Goal: Use online tool/utility: Utilize a website feature to perform a specific function

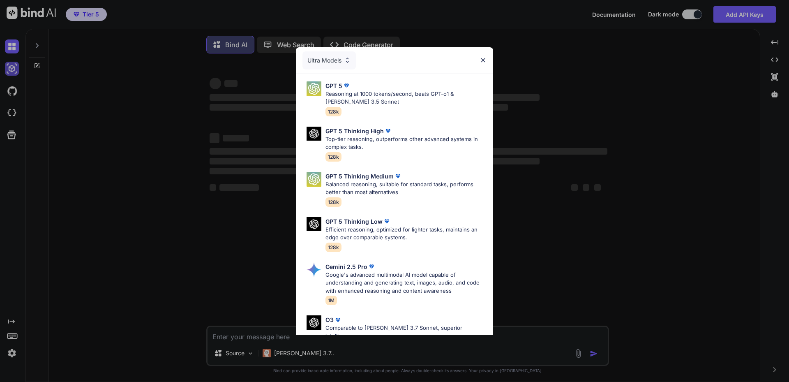
click at [12, 65] on div "Ultra Models GPT 5 Reasoning at 1000 tokens/second, beats GPT-o1 & Claude 3.5 S…" at bounding box center [394, 191] width 789 height 382
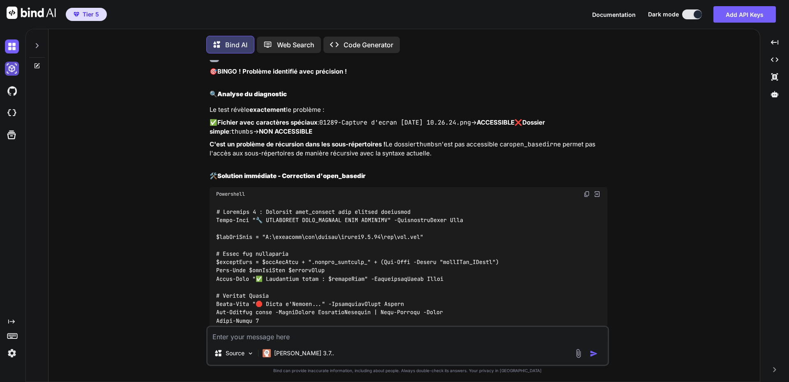
scroll to position [4, 0]
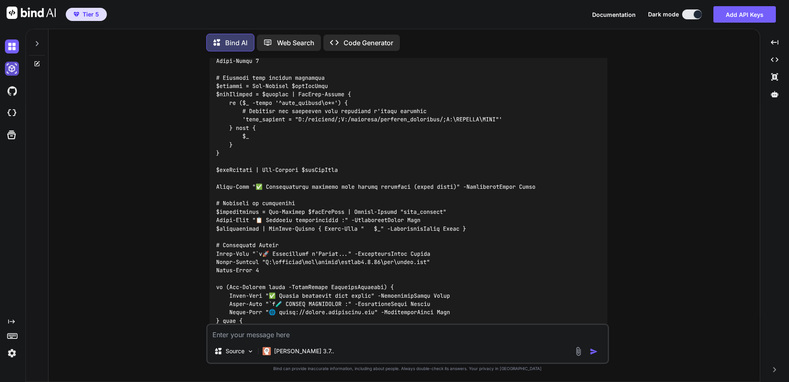
type textarea "x"
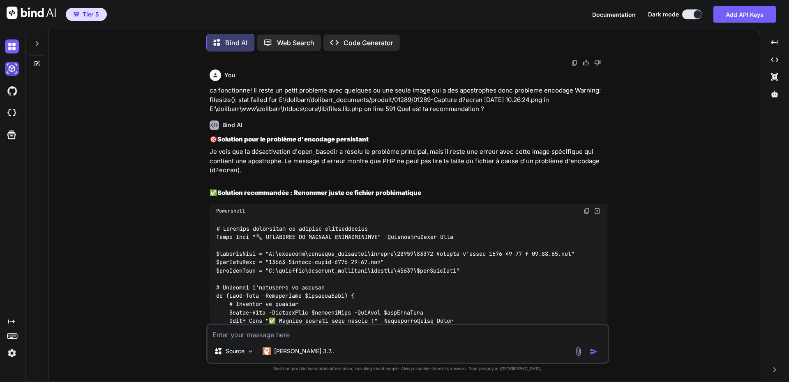
scroll to position [4359, 0]
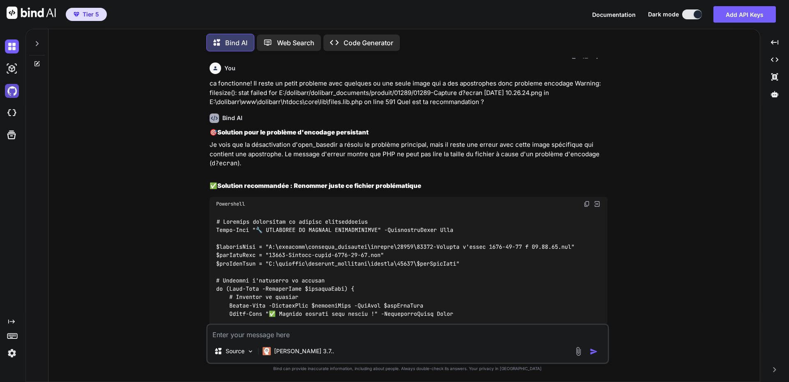
click at [11, 90] on img at bounding box center [12, 91] width 14 height 14
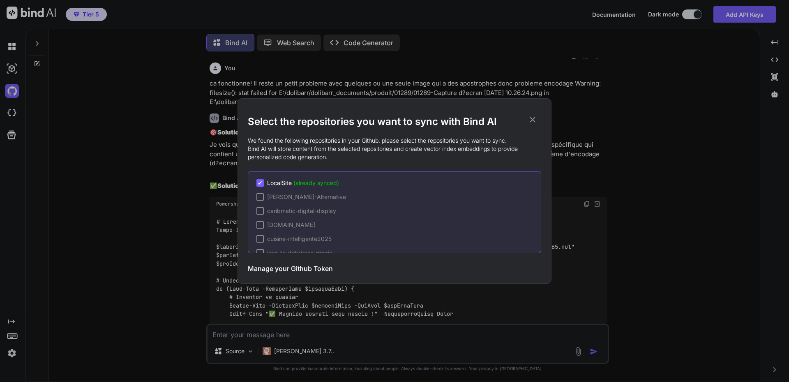
click at [11, 90] on div "Select the repositories you want to sync with Bind AI We found the following re…" at bounding box center [394, 191] width 789 height 382
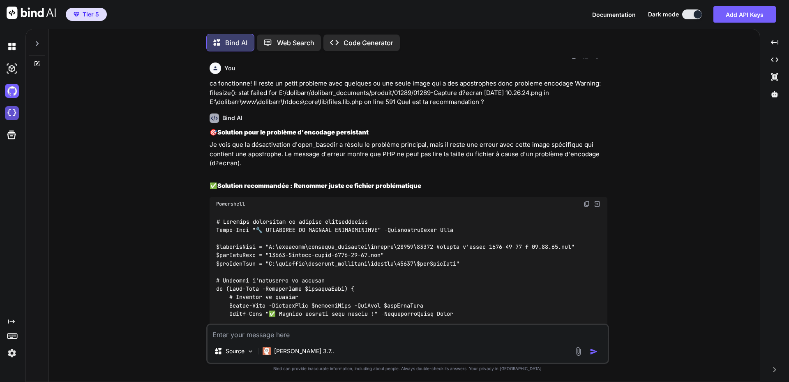
click at [9, 117] on img at bounding box center [12, 113] width 14 height 14
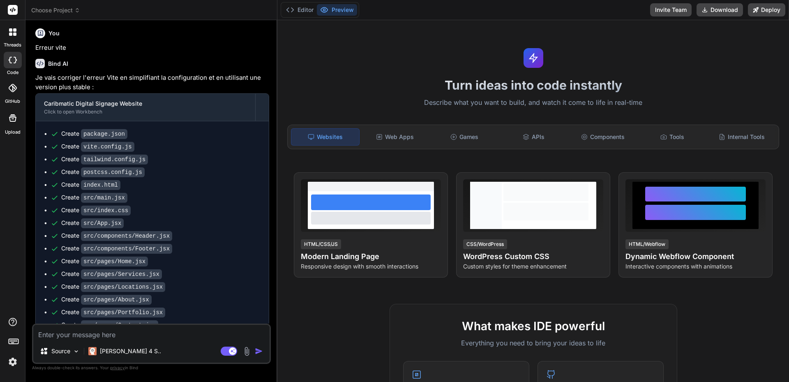
scroll to position [243, 0]
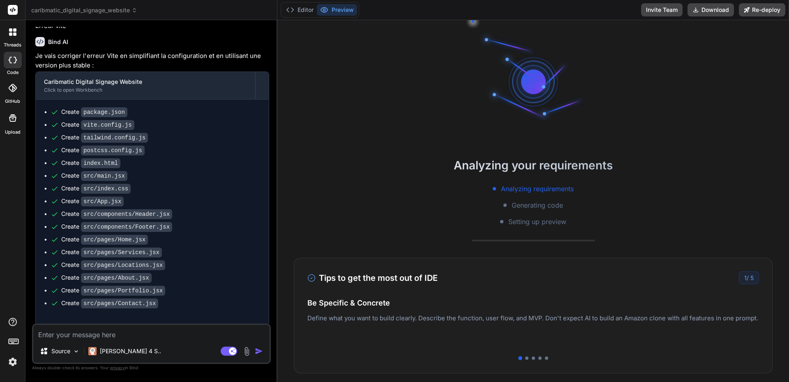
click at [52, 10] on span "caribmatic_digital_signage_website" at bounding box center [84, 10] width 106 height 8
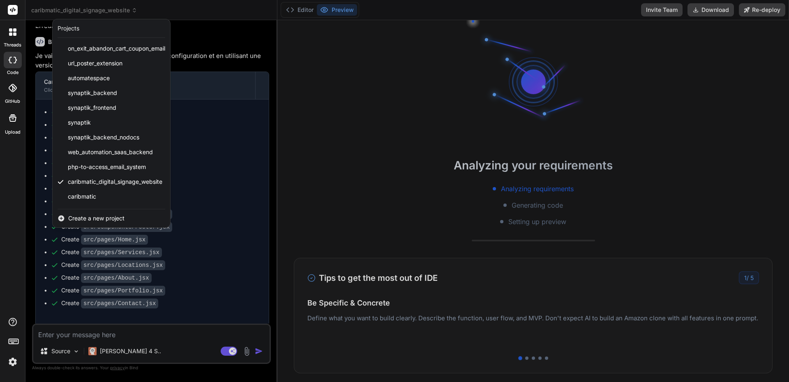
click at [104, 216] on span "Create a new project" at bounding box center [96, 218] width 56 height 8
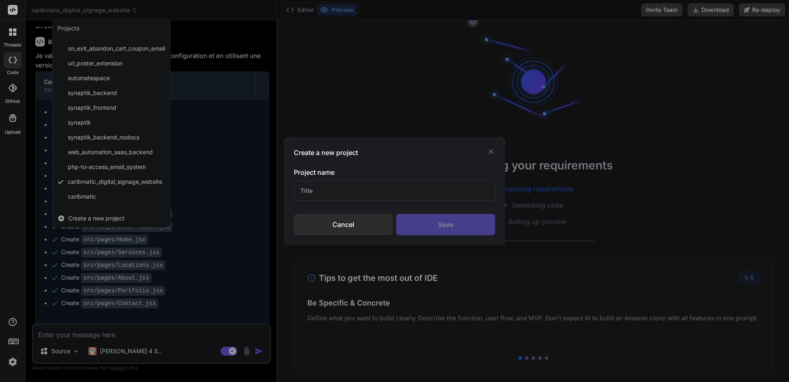
click at [332, 194] on input "text" at bounding box center [394, 190] width 201 height 20
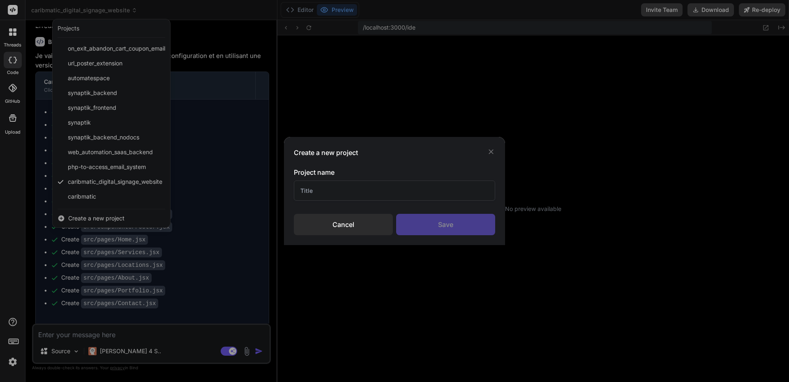
type textarea "x"
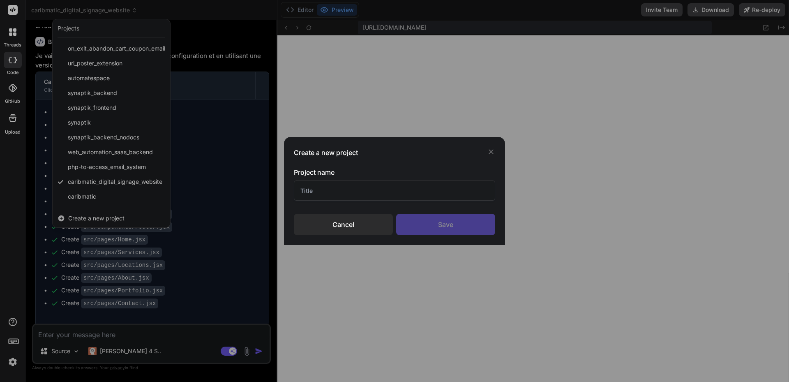
scroll to position [156, 0]
type input "NanoClass"
click at [446, 223] on div "Save" at bounding box center [445, 224] width 99 height 21
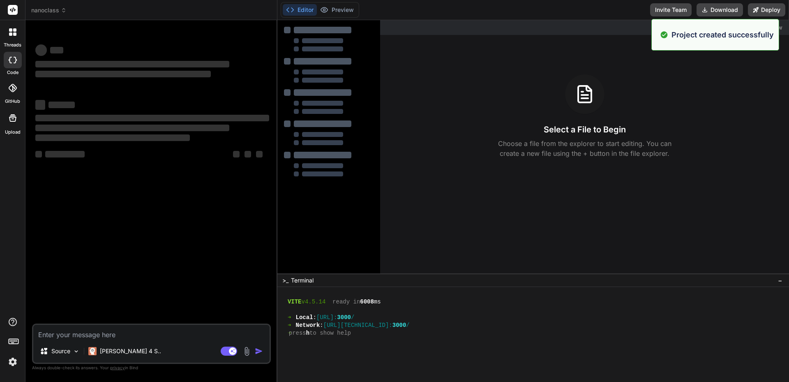
scroll to position [164, 0]
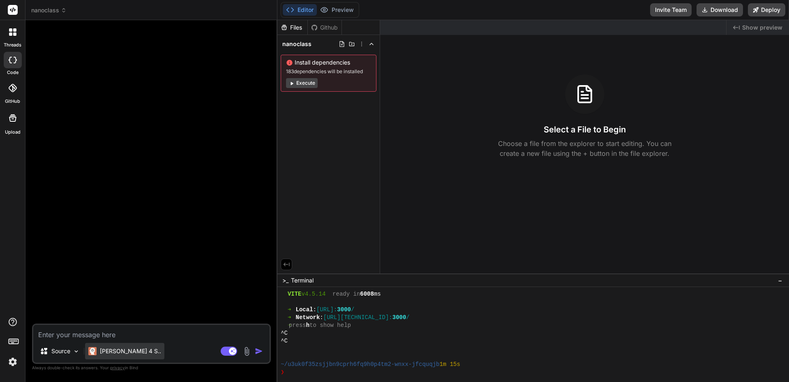
click at [113, 352] on p "[PERSON_NAME] 4 S.." at bounding box center [130, 351] width 61 height 8
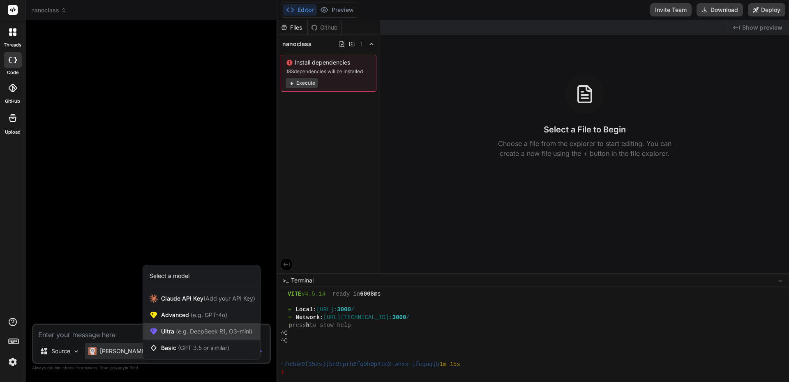
click at [164, 335] on span "Ultra (e.g. DeepSeek R1, O3-mini)" at bounding box center [206, 331] width 91 height 8
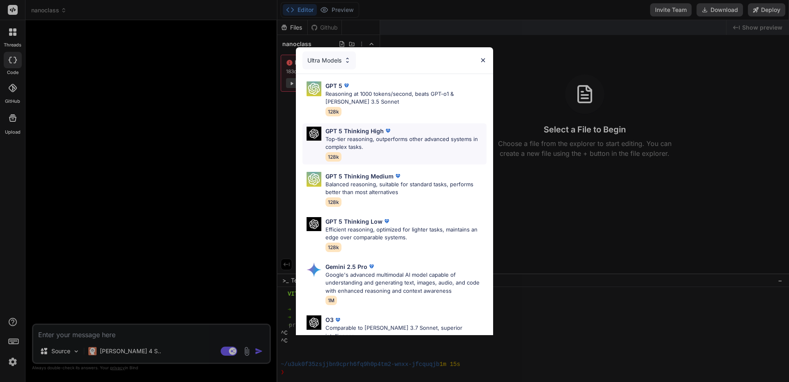
click at [361, 136] on p "Top-tier reasoning, outperforms other advanced systems in complex tasks." at bounding box center [406, 143] width 161 height 16
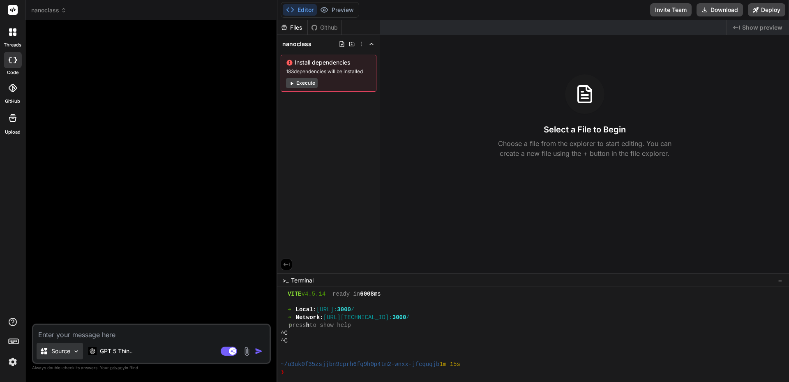
click at [65, 354] on p "Source" at bounding box center [60, 351] width 19 height 8
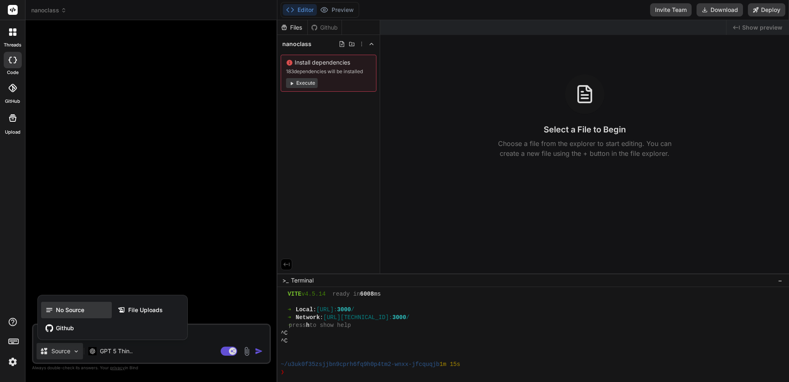
click at [78, 311] on span "No Source" at bounding box center [70, 310] width 28 height 8
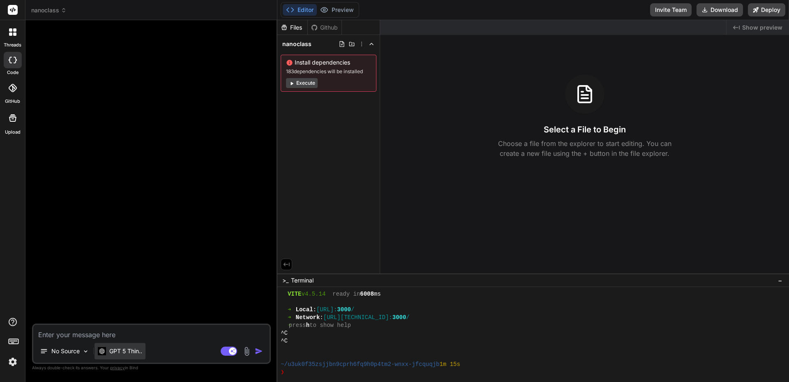
click at [129, 353] on p "GPT 5 Thin.." at bounding box center [125, 351] width 33 height 8
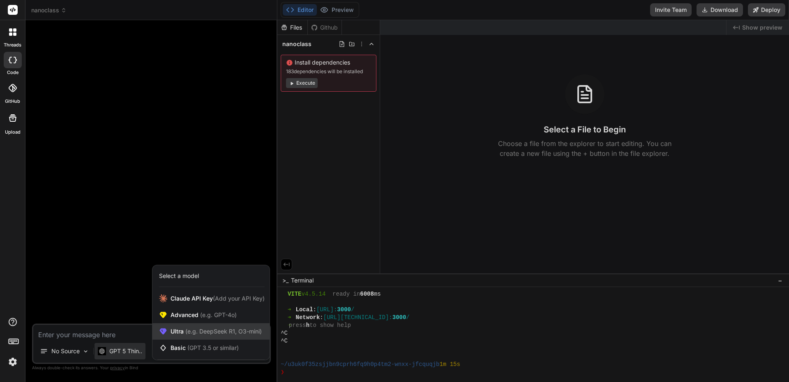
click at [177, 333] on span "Ultra (e.g. DeepSeek R1, O3-mini)" at bounding box center [216, 331] width 91 height 8
type textarea "x"
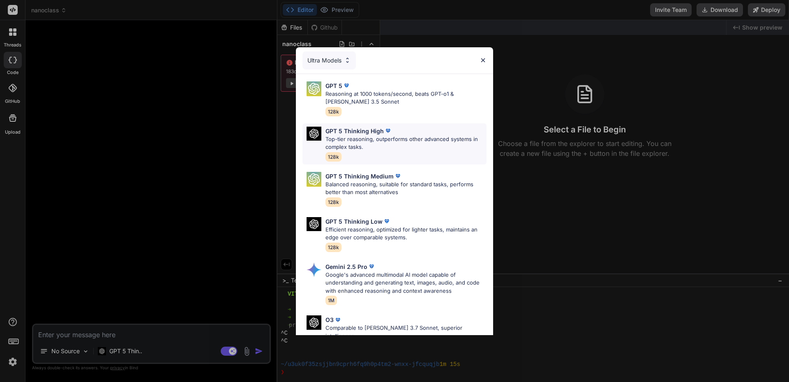
click at [370, 136] on p "Top-tier reasoning, outperforms other advanced systems in complex tasks." at bounding box center [406, 143] width 161 height 16
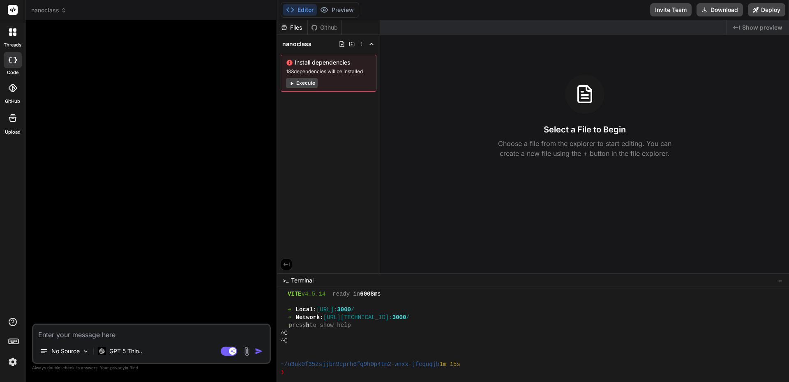
click at [120, 330] on textarea at bounding box center [151, 332] width 236 height 15
paste textarea "Lor ips DOL‑3 sitametco ad Elit Seddoeius, Tempori Utlaboree, Dolorem, ali Enim…"
type textarea "Lor ips DOL‑3 sitametco ad Elit Seddoeius, Tempori Utlaboree, Dolorem, ali Enim…"
type textarea "x"
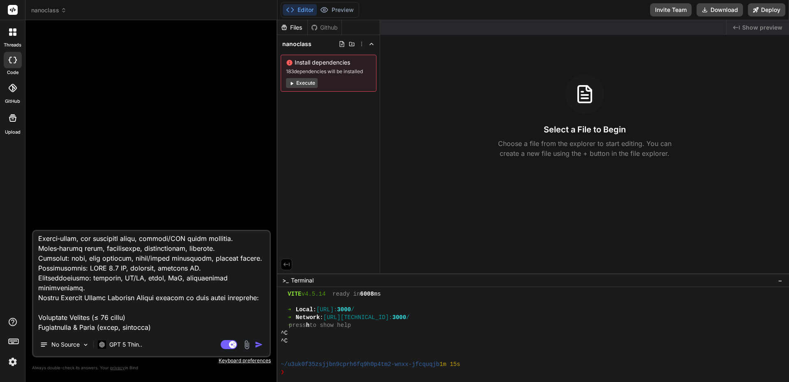
scroll to position [0, 0]
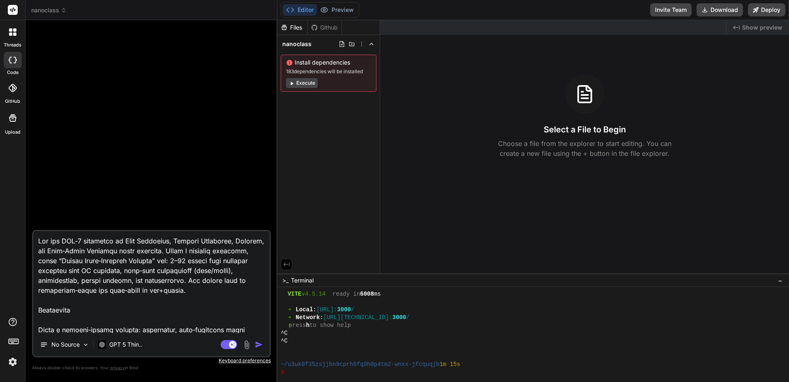
type textarea "Lor ips DOL‑3 sitametco ad Elit Seddoeius, Tempori Utlaboree, Dolorem, ali Enim…"
click at [260, 345] on img "button" at bounding box center [259, 344] width 8 height 8
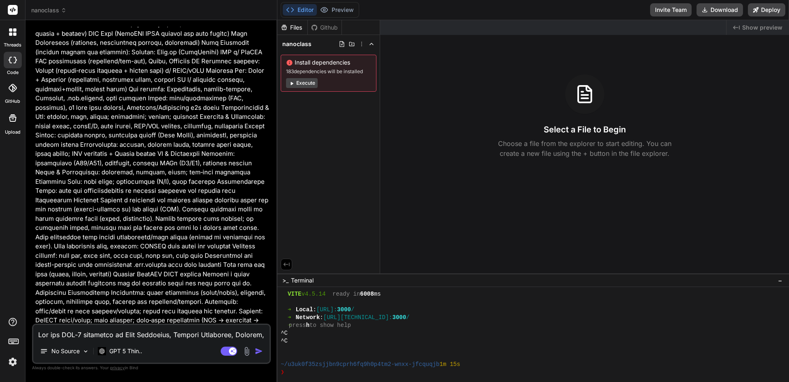
scroll to position [538, 0]
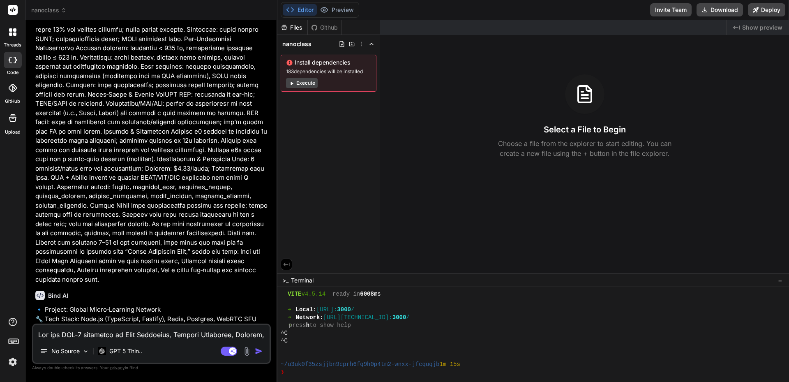
type textarea "x"
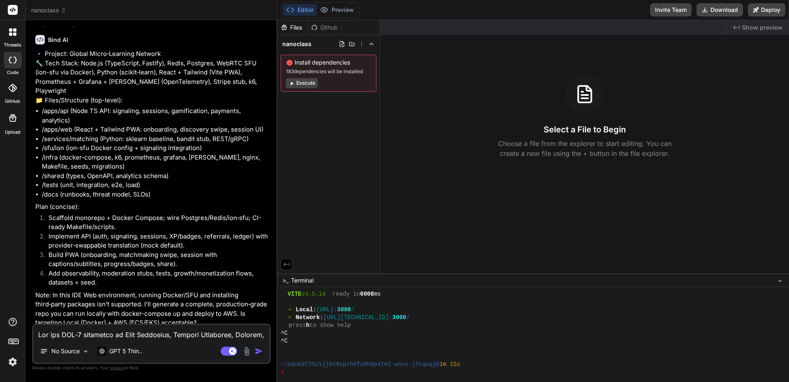
scroll to position [802, 0]
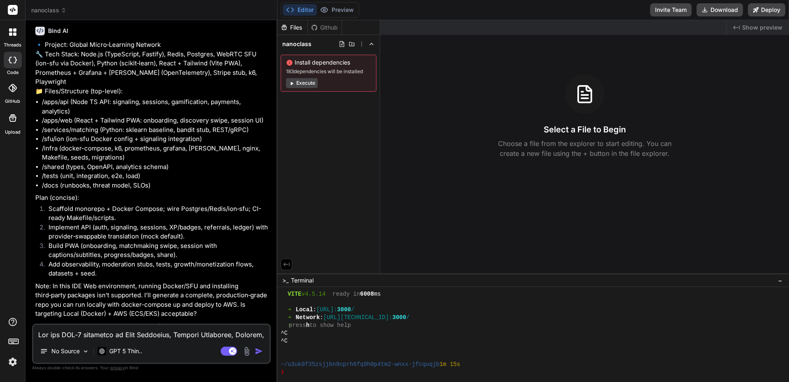
click at [92, 334] on textarea at bounding box center [151, 332] width 236 height 15
paste textarea "I trust you. Execute the plan autonomously end-to-end. At each step, provide Re…"
type textarea "I trust you. Execute the plan autonomously end-to-end. At each step, provide Re…"
type textarea "x"
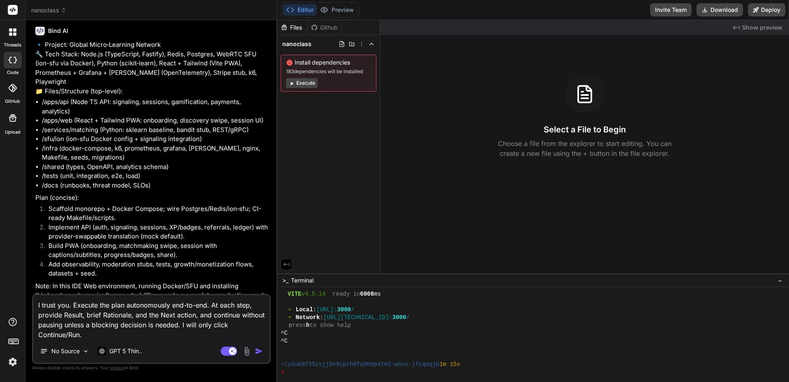
type textarea "I trust you. Execute the plan autonomously end-to-end. At each step, provide Re…"
click at [259, 351] on img "button" at bounding box center [259, 351] width 8 height 8
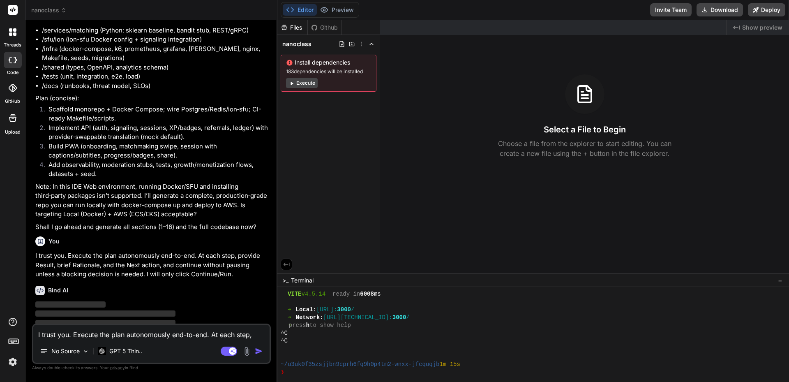
scroll to position [906, 0]
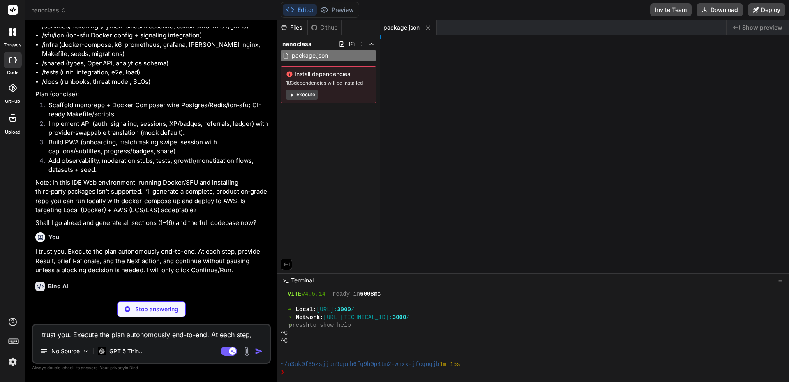
type textarea "x"
type textarea "run build"
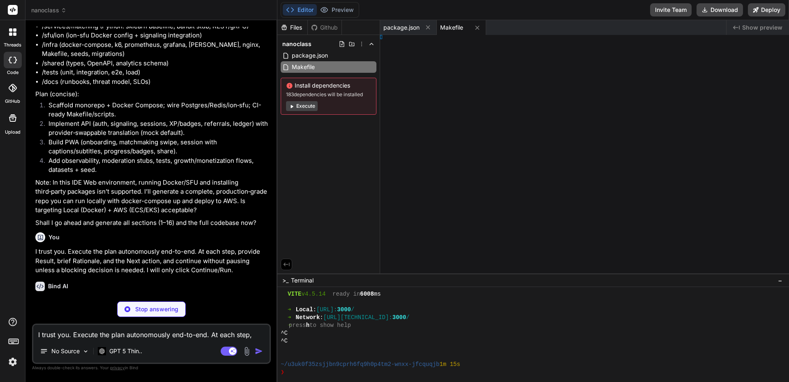
type textarea "x"
type textarea "0"
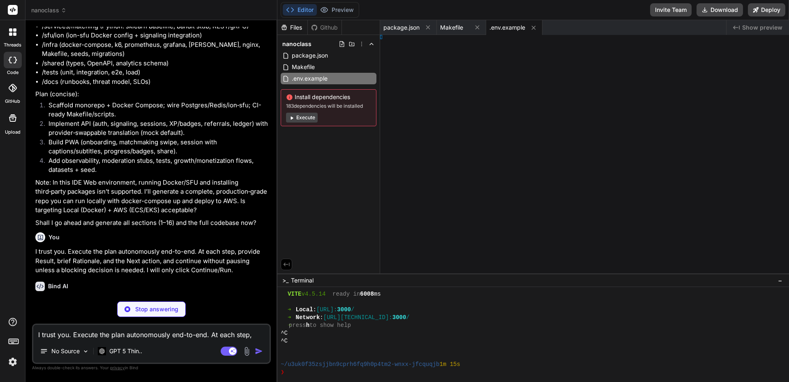
type textarea "x"
type textarea "{}"
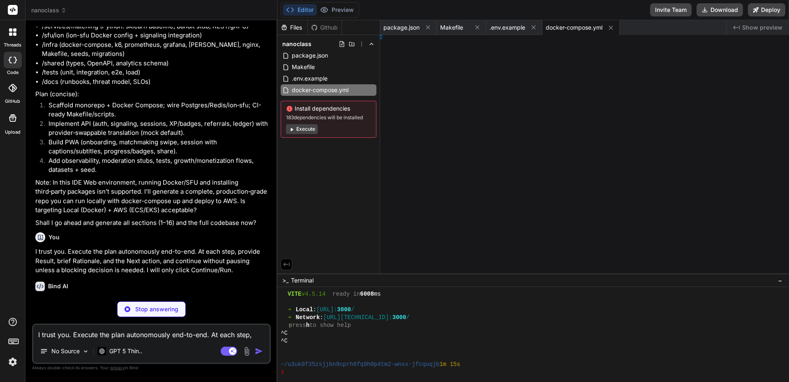
type textarea "x"
type textarea "cense MIT"
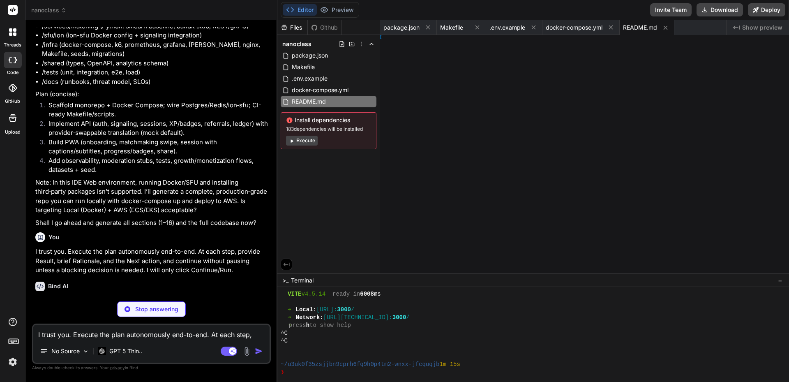
type textarea "x"
type textarea "} }"
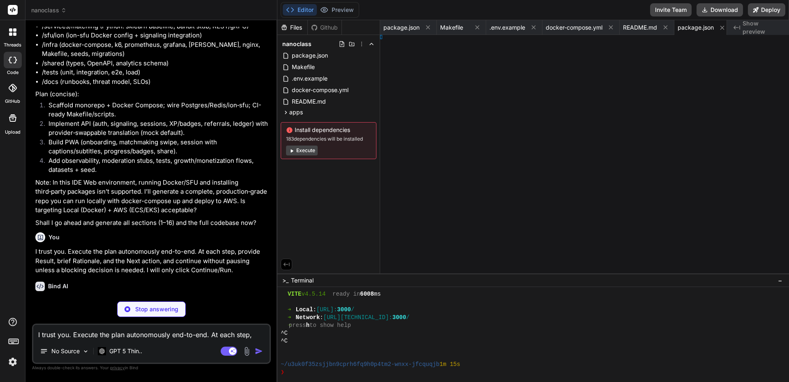
type textarea "x"
type textarea "["src"] }"
type textarea "x"
type textarea "rt"]"
type textarea "x"
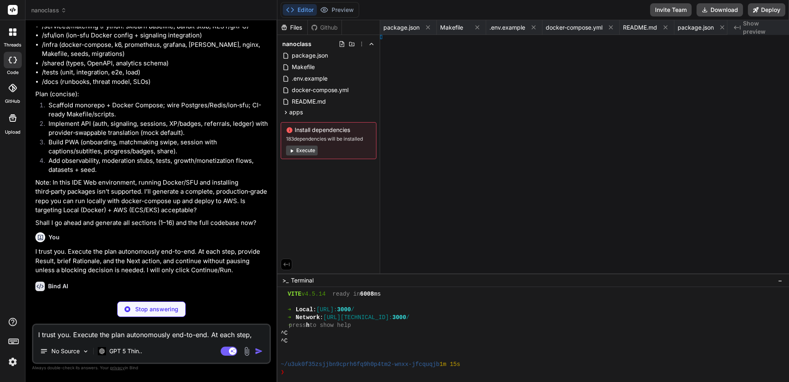
type textarea "8000" };"
type textarea "x"
type textarea "); }"
type textarea "x"
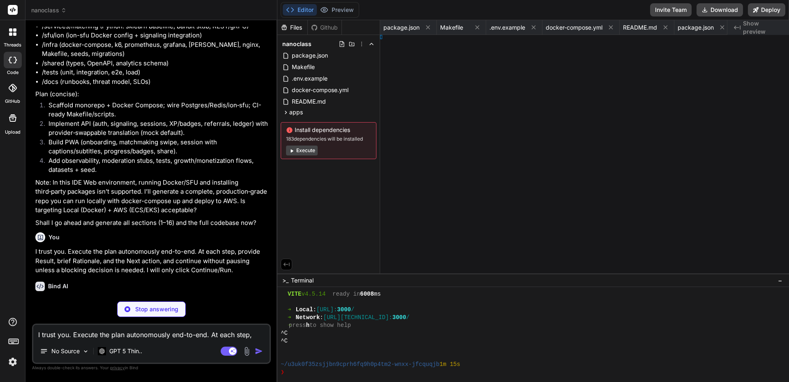
type textarea "0]; }"
type textarea "x"
type textarea "lse; }"
type textarea "x"
type textarea "}; } };"
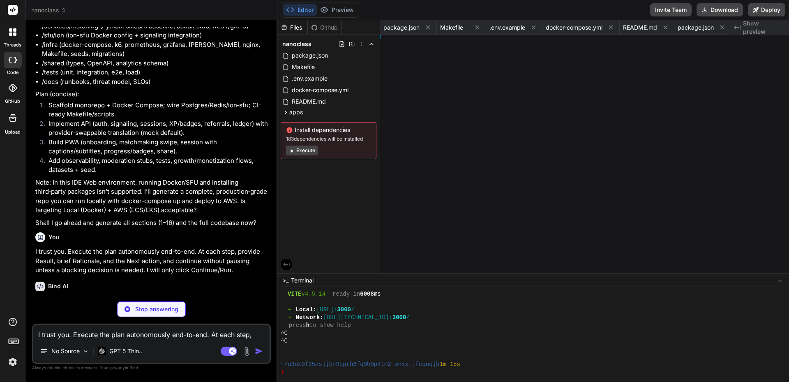
type textarea "x"
type textarea "}); }"
type textarea "x"
type textarea "}); }"
type textarea "x"
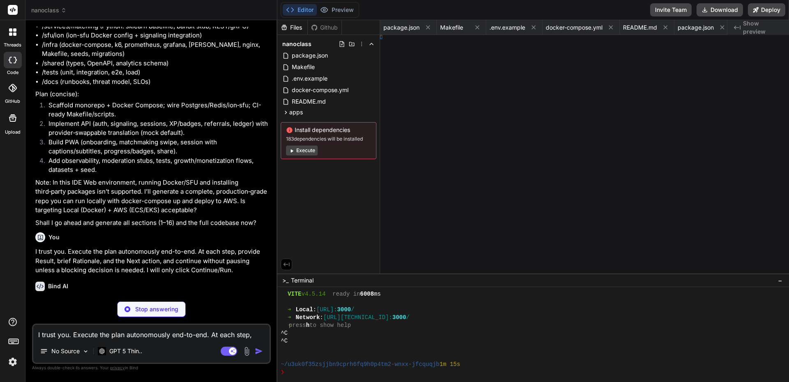
type textarea "; }); }"
type textarea "x"
type textarea "}); }"
type textarea "x"
type textarea "); }"
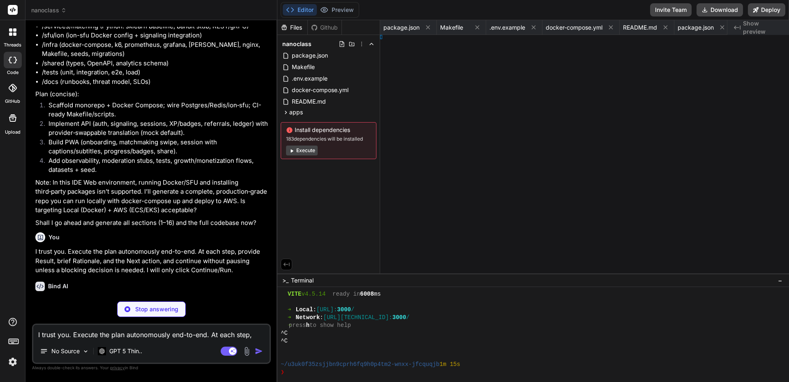
type textarea "x"
type textarea "}"
type textarea "x"
type textarea "}"
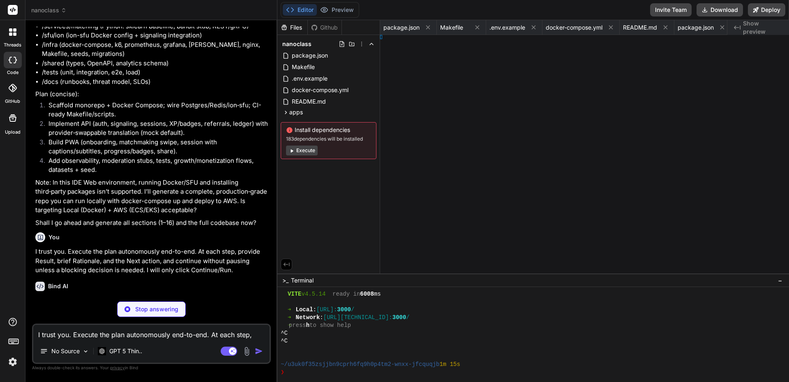
type textarea "x"
type textarea "; }); }"
type textarea "x"
type textarea "}"
type textarea "x"
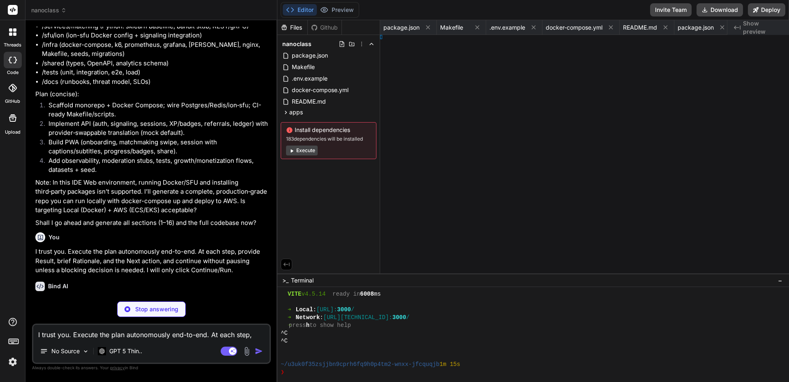
type textarea "); });"
type textarea "x"
type textarea "] };"
type textarea "x"
type textarea "); });"
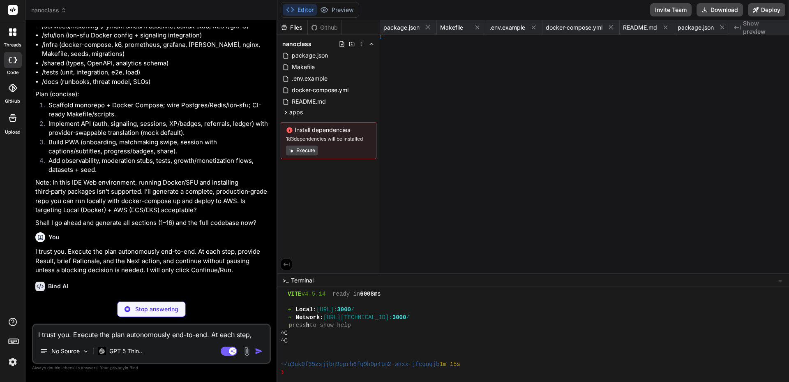
type textarea "x"
type textarea "2.10" } }"
type textarea "x"
type textarea "dev"]"
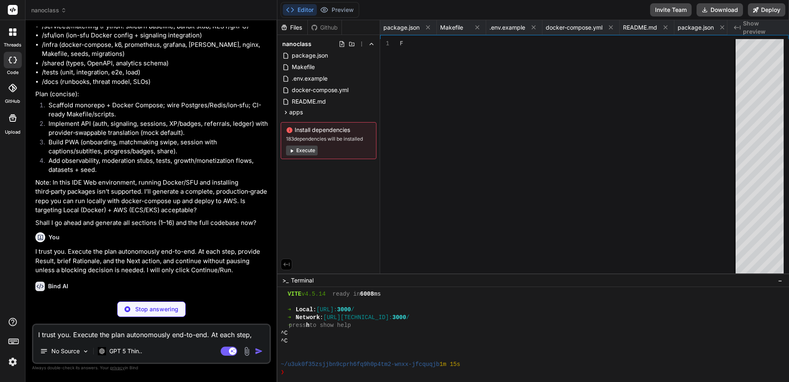
type textarea "x"
type textarea "EXPOSE 5173 CMD ["npm", "run", "dev"]"
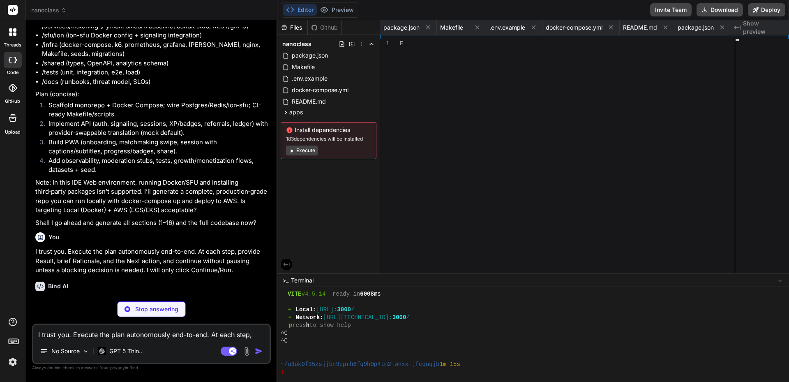
scroll to position [0, 1202]
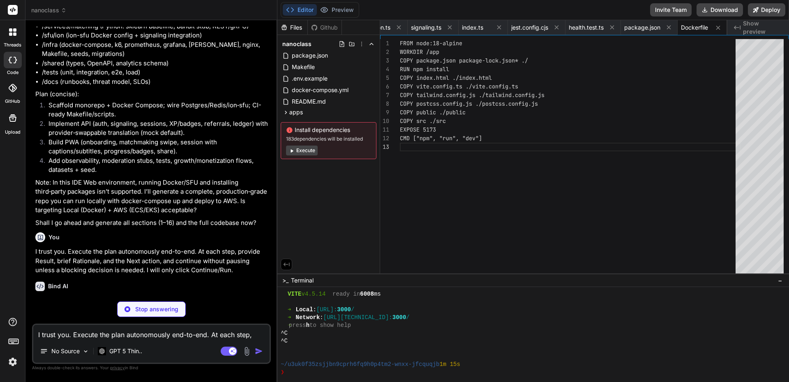
type textarea "x"
type textarea "h=630&fit=crop&q=80" /> </head> <body class="bg-gray-50"> <div id="root"></div>…"
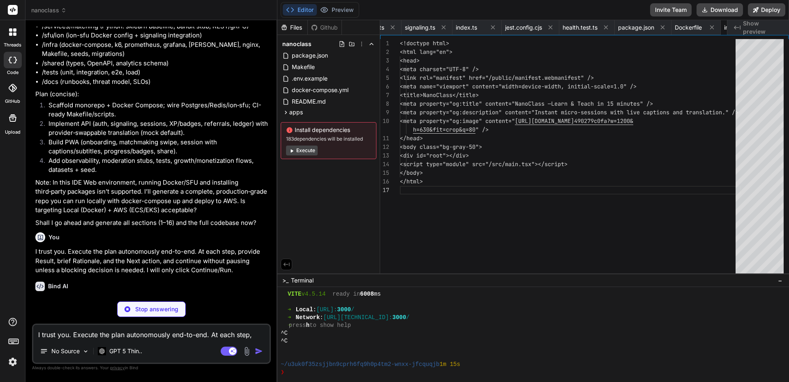
scroll to position [0, 1251]
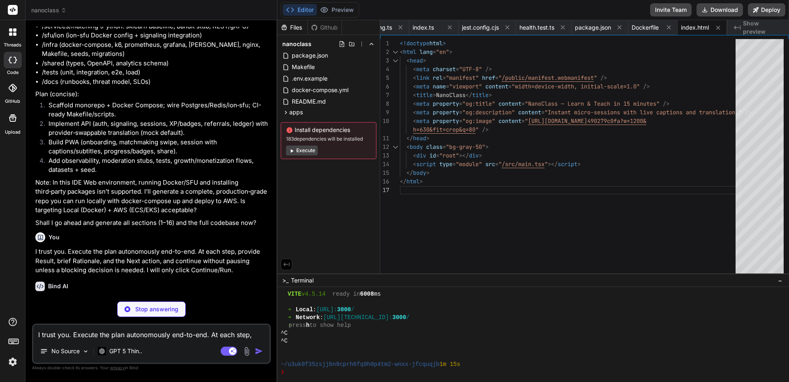
type textarea "x"
type textarea "} } } });"
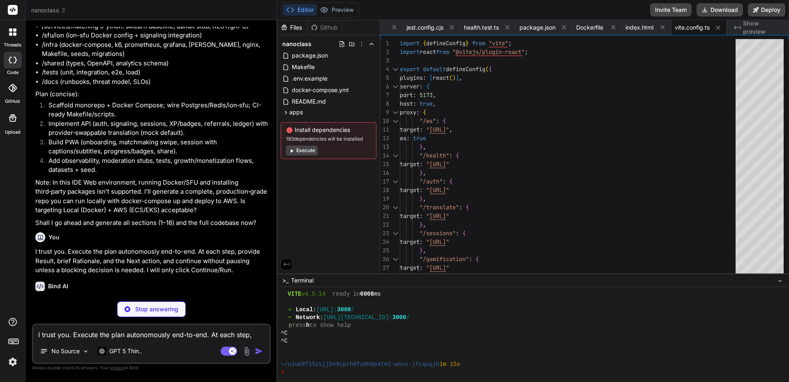
type textarea "x"
type textarea "} } } }, plugins: [] };"
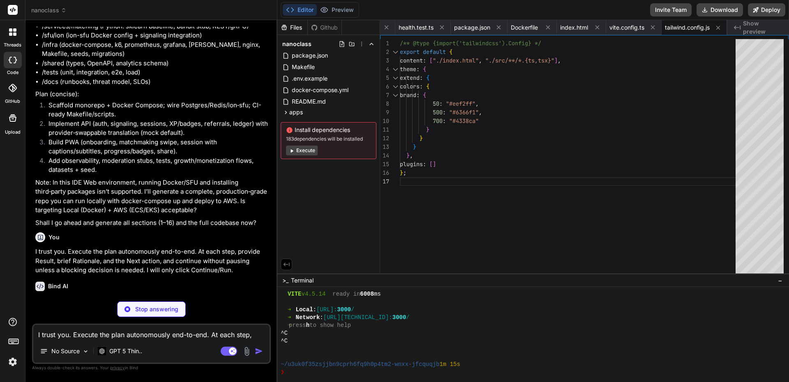
type textarea "x"
type textarea "export default { plugins: { tailwindcss: {}, autoprefixer: {} } };"
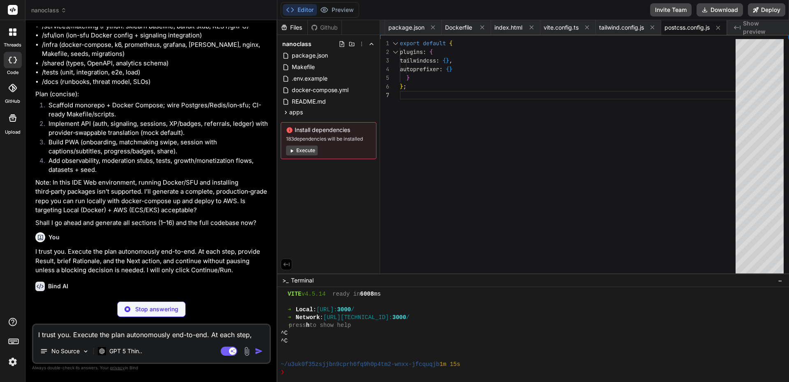
type textarea "x"
type textarea "Helvetica Neue, Arial, "Apple Color Emoji", "Segoe UI Emoji"; }"
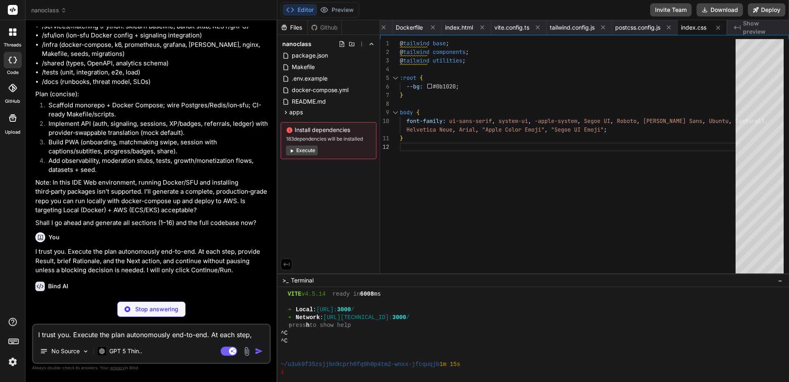
type textarea "x"
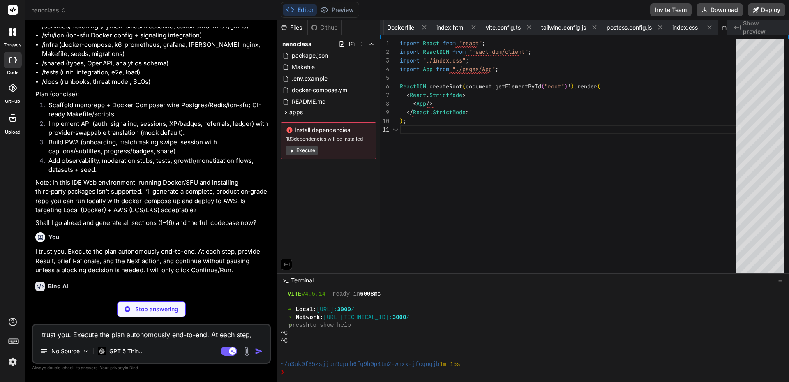
scroll to position [0, 1539]
type textarea "x"
type textarea "<option value="pt">Português</option> </select> <button onClick={login} classNa…"
type textarea "x"
type textarea "{loading ? "Starting..." : "Start Session"} </button> </div> </div> ); }"
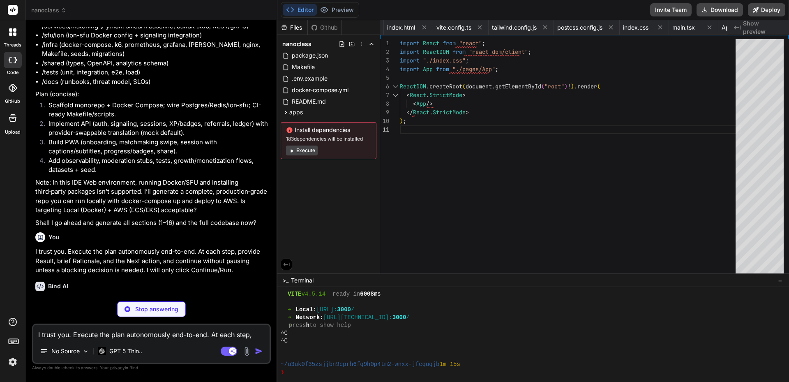
type textarea "x"
type textarea "); }"
type textarea "x"
type textarea "{ "name": "NanoClass", "short_name": "NanoClass", "start_url": "/", "display": …"
type textarea "x"
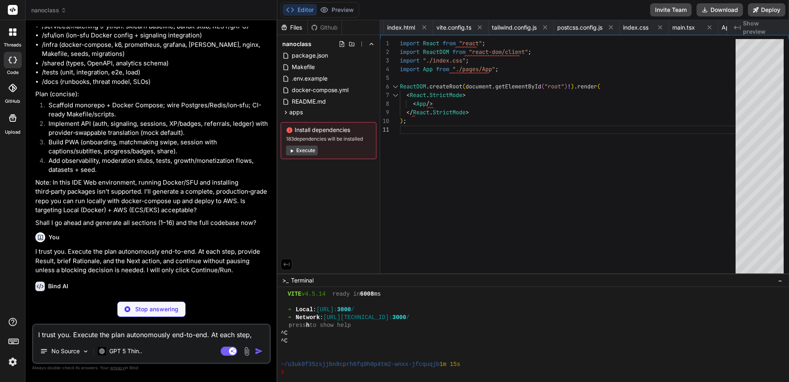
type textarea "fastapi==0.111.0 uvicorn[standard]==0.30.1 scikit-learn==1.4.2 numpy==1.26.4 py…"
type textarea "x"
type textarea "FROM python:3.10-slim WORKDIR /app ENV PYTHONDONTWRITEBYTECODE=1 ENV PYTHONUNBU…"
type textarea "x"
type textarea "bandit.update(reward) return {"ok": True}"
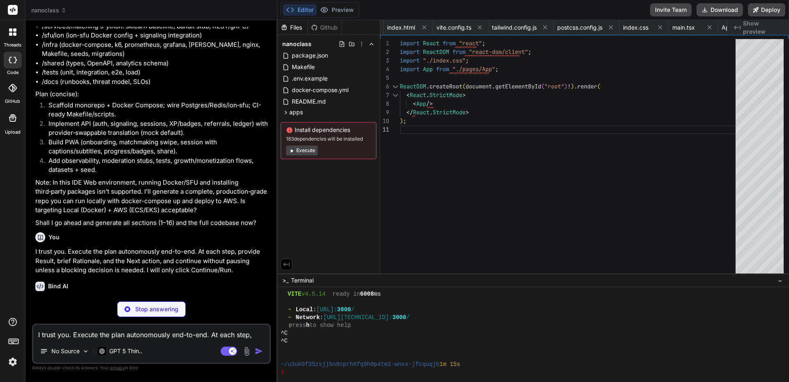
type textarea "x"
type textarea "def score_candidates(user: Dict, candidates: List[Dict]) -> List[Dict]: scored …"
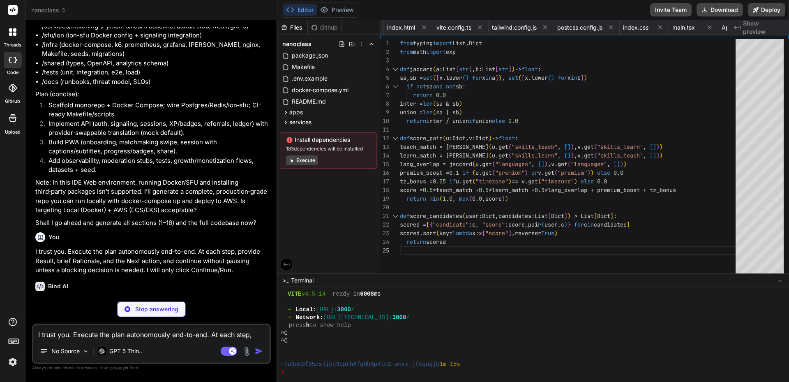
scroll to position [0, 2049]
type textarea "x"
type textarea "def update(self, reward: float, index: Optional[int] = None): if index is None:…"
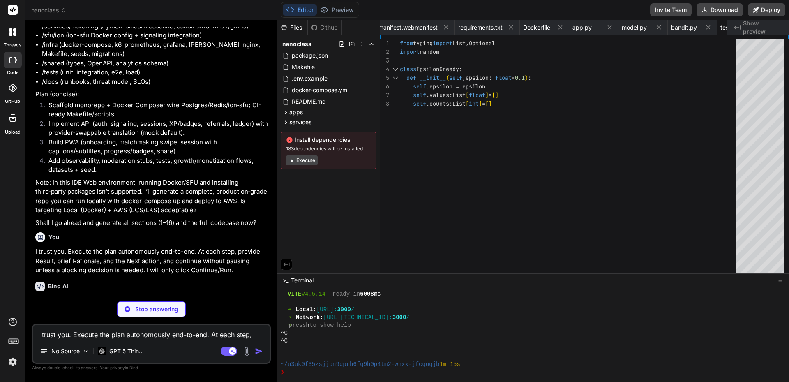
type textarea "x"
type textarea "from model import score_pair def test_score_pair_basic(): u = {"skills_teach": …"
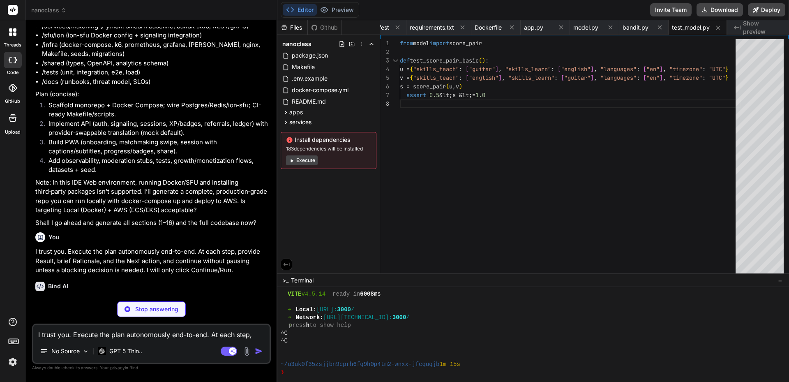
type textarea "x"
type textarea "v = rand_user() label = random.choice([0,1]) w.writerow(["|".join(u["skills_tea…"
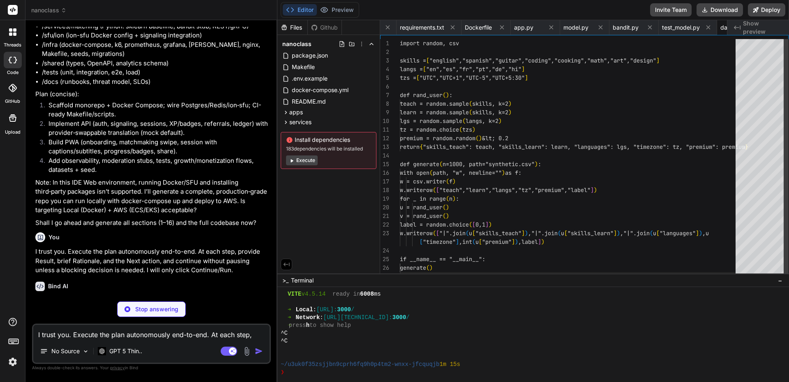
scroll to position [0, 2210]
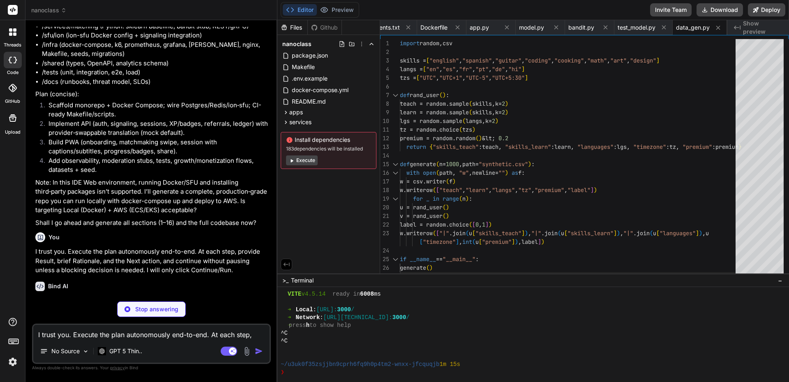
type textarea "x"
type textarea "reason TEXT, status TEXT DEFAULT 'open', score REAL DEFAULT 0, created_at TIMES…"
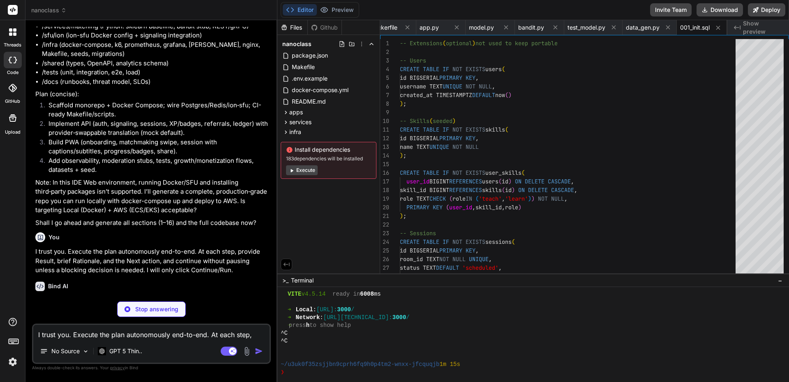
type textarea "x"
type textarea "INSERT INTO users (username) VALUES ('[PERSON_NAME]'), ('[PERSON_NAME]') ON CON…"
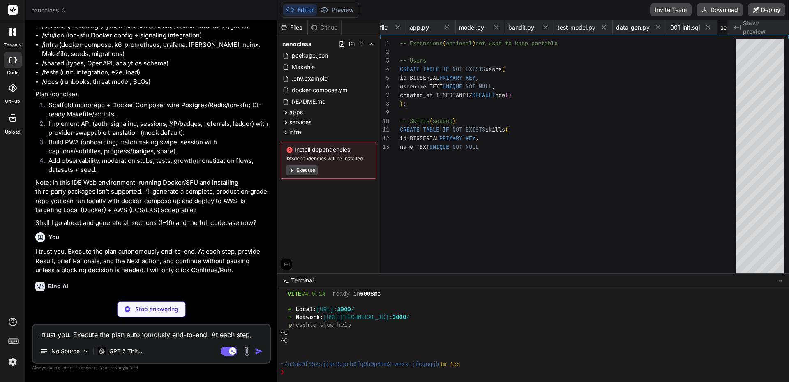
type textarea "x"
type textarea "socket.close(); }); check(res, { "status is 101": (r) => r && r.status === 101 …"
type textarea "x"
type textarea "global: scrape_interval: 5s scrape_configs: - job_name: "api" static_configs: -…"
type textarea "x"
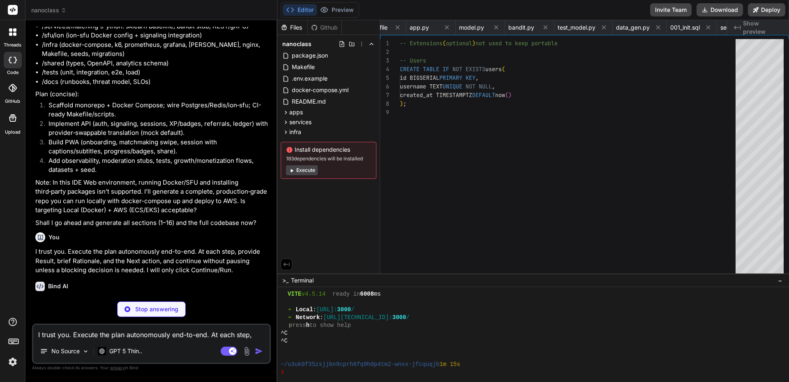
type textarea "isDefault: true"
type textarea "x"
type textarea "apiVersion: 1 providers: - name: 'Default' orgId: 1 folder: '' type: file optio…"
type textarea "x"
type textarea ""schemaVersion": 36, "version": 1 }"
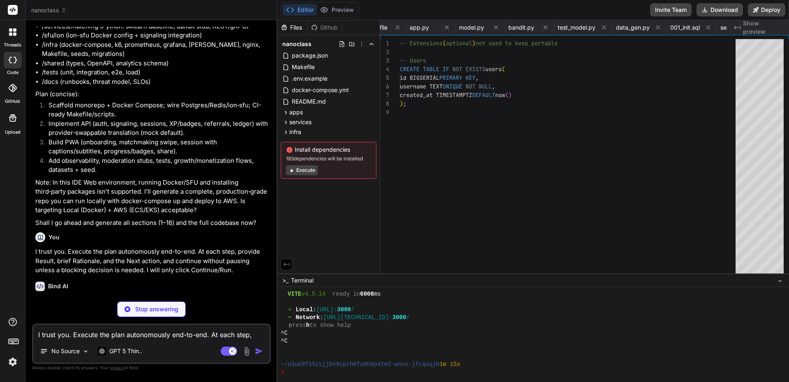
type textarea "x"
type textarea "bearerAuth: type: http scheme: bearer"
type textarea "x"
type textarea "scenario,monthly_users,virality_k,conversion_premium,arpu_premium,cac,months ba…"
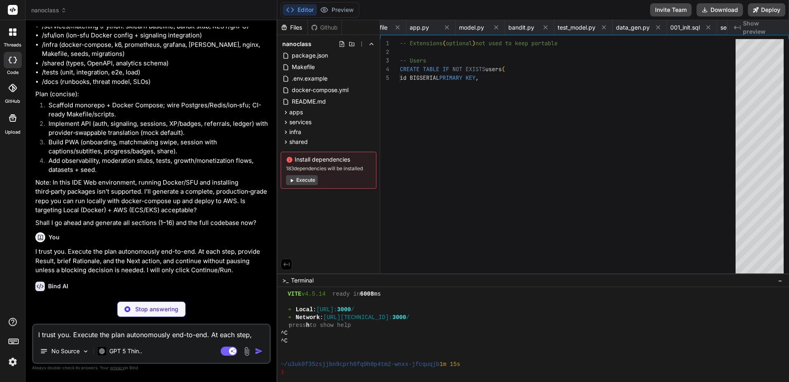
type textarea "x"
type textarea "# Tests - API unit tests: apps/api/src/__tests__ - Matching tests: services/mat…"
type textarea "x"
type textarea "- Verify reverse proxy WS upgrades - Reduce session TTLs, enable backpressure"
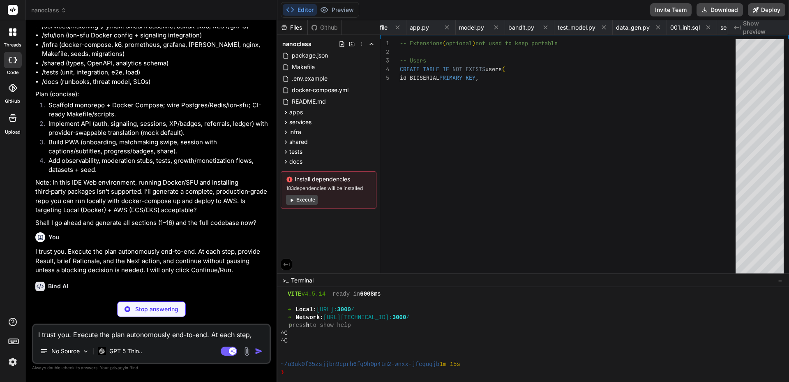
type textarea "x"
type textarea "# Threat Model (STRIDE) - Spoofing: JWT auth; ensure strong secret management; …"
type textarea "x"
type textarea "# SLOs / SLAs - Signaling latency: &lt; 150ms P95 (regional) - Translate pipeli…"
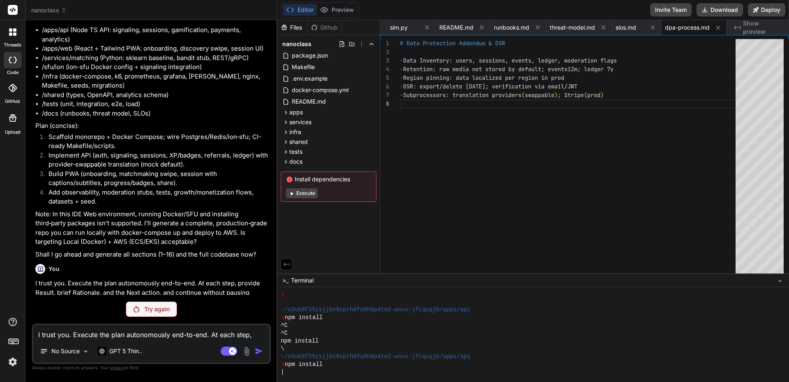
scroll to position [877, 0]
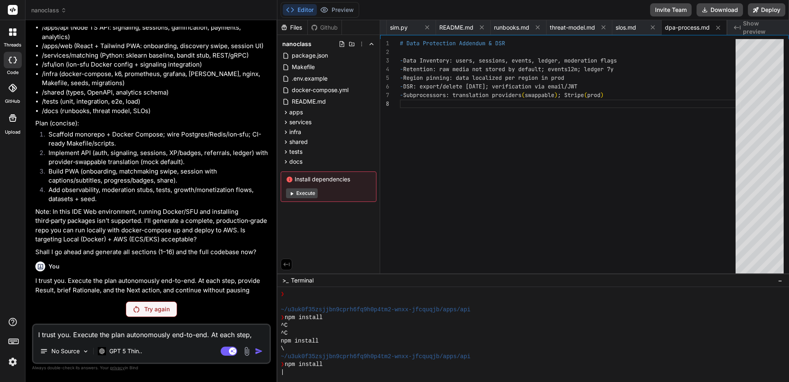
click at [153, 309] on p "Try again" at bounding box center [156, 309] width 25 height 8
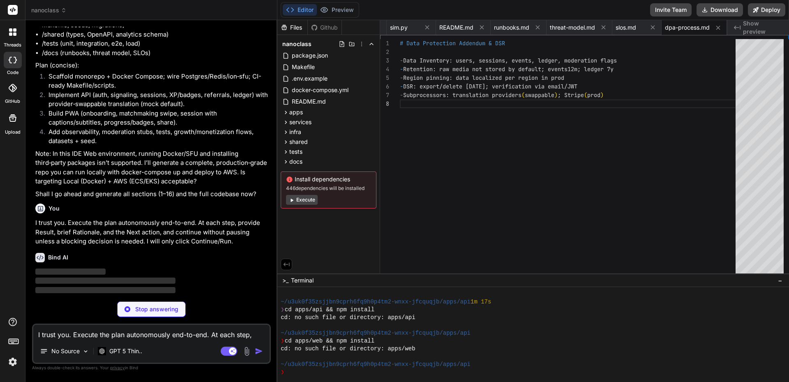
scroll to position [539, 0]
type textarea "x"
type textarea "} }"
type textarea "x"
type textarea "// If set, [PERSON_NAME] will return SFU mode with this URL sfuUrl: process.env…"
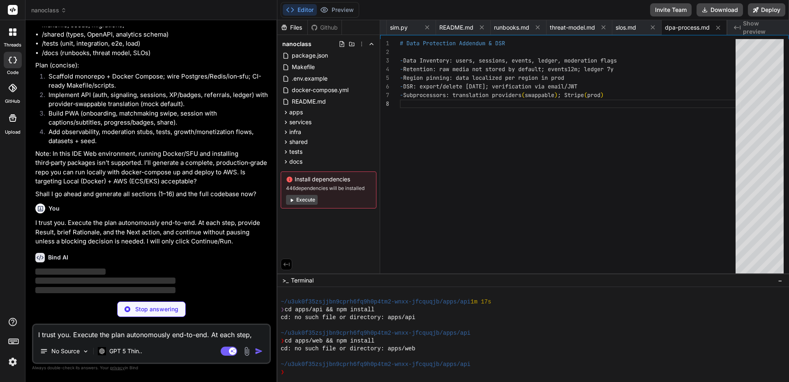
type textarea "x"
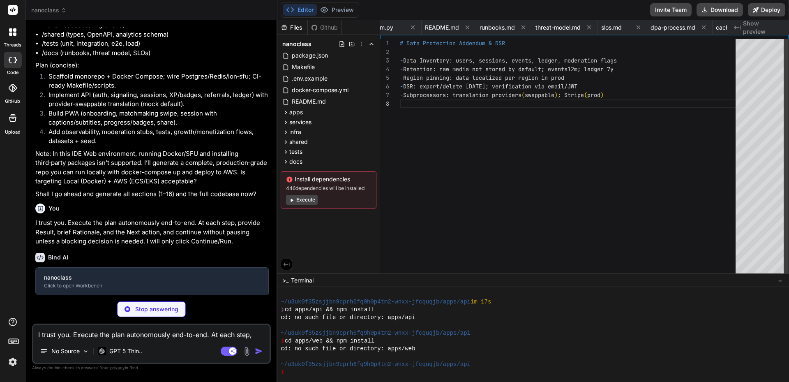
type textarea "x"
type textarea "return; } const body = z.object({ username: z.string().min(2).max(32) }).parse(…"
type textarea "x"
type textarea "]); reply.send({ ok: true }); }); }"
type textarea "x"
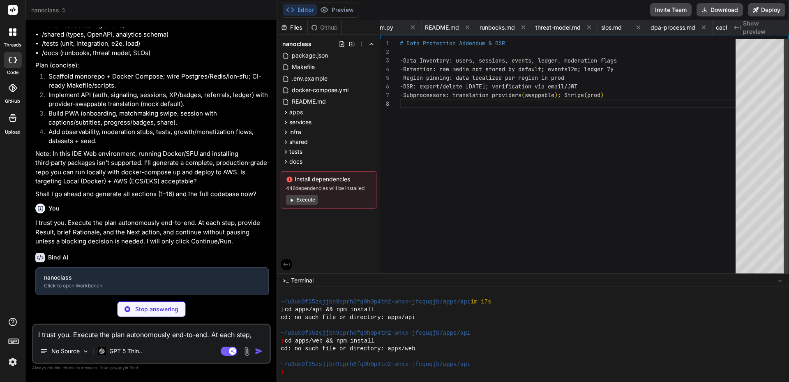
type textarea "badge_id=[DOMAIN_NAME])", [p.user_id] ); } reply.send({ ok: true }); }); }"
type textarea "x"
type textarea "for (const c of room.values()) { try { c.socket.send(JSON.stringify(payload)); …"
type textarea "x"
type textarea "});"
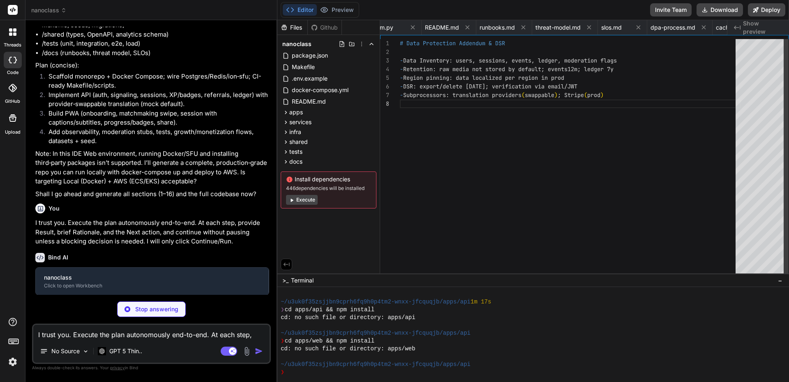
type textarea "x"
type textarea "h=630&fit=crop&q=80" /> </head> <body class="bg-gray-50"> <div id="root"></div>…"
type textarea "x"
type textarea "}"
type textarea "x"
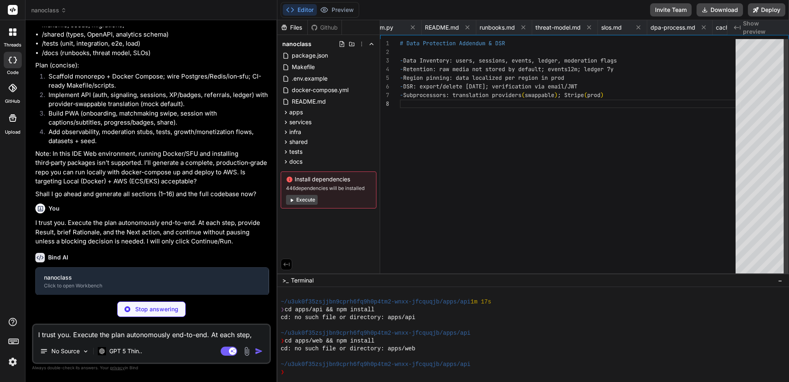
type textarea "</div> ); }"
type textarea "x"
type textarea "</span> ))} </div> ); }"
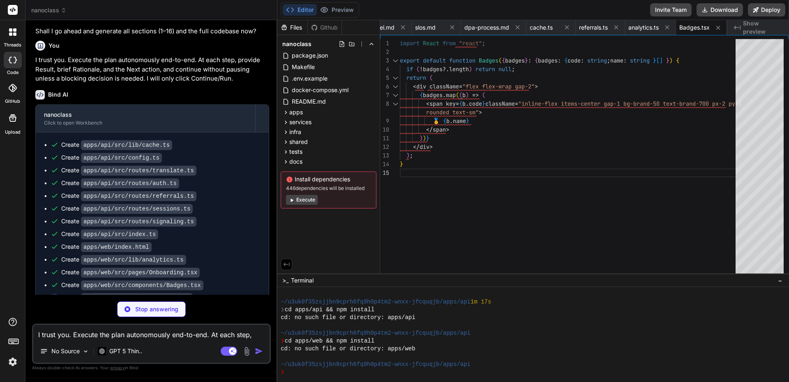
scroll to position [1104, 0]
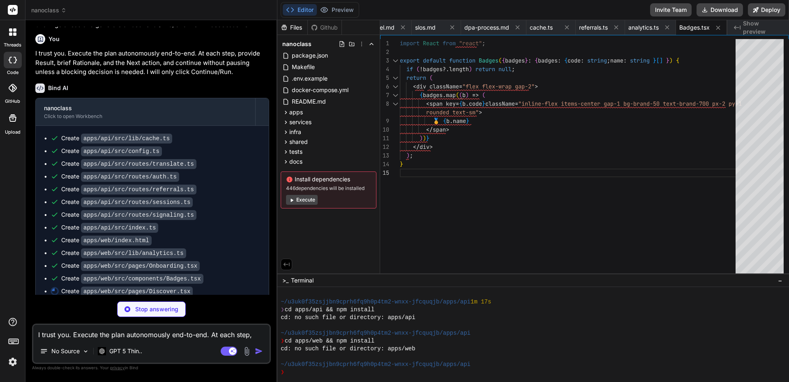
type textarea "x"
type textarea "); }"
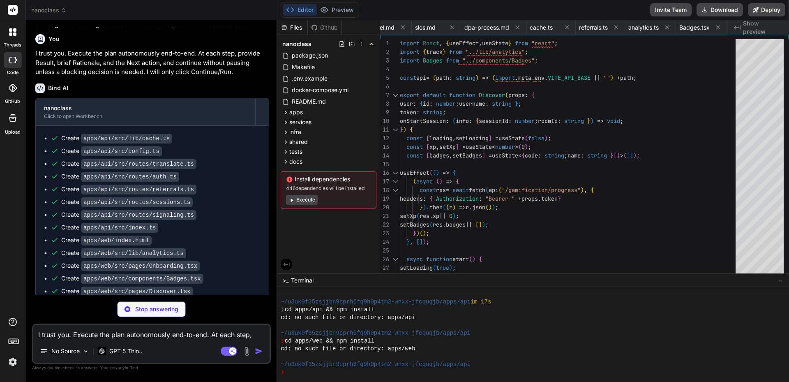
scroll to position [0, 1997]
type textarea "x"
type textarea "}"
type textarea "x"
type textarea "from model import score_pair def test_score_pair_basic(): u = {"skills_teach": …"
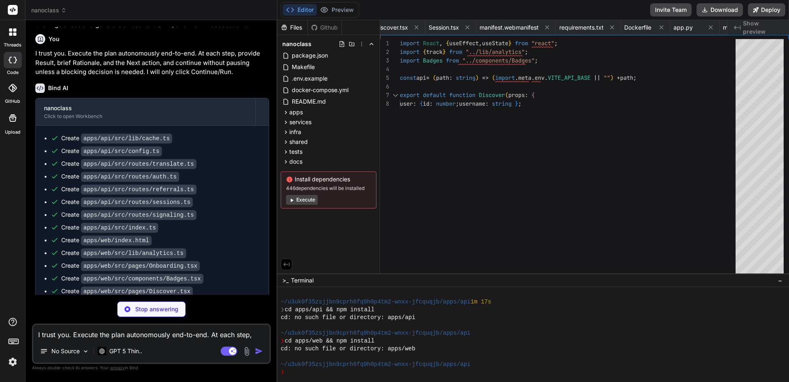
type textarea "x"
type textarea "v = rand_user() label = random.choice([0,1]) w.writerow(["|".join(u["skills_tea…"
type textarea "x"
type textarea "socket.close(); }); check(res, { "status is 101": (r) => r && r.status === 101 …"
type textarea "x"
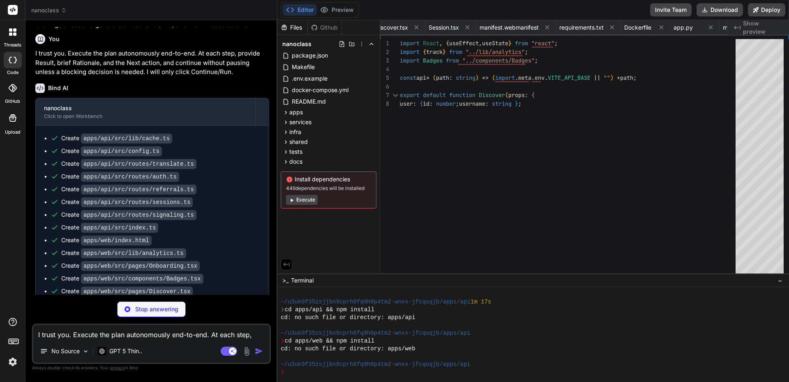
type textarea "- /etc/prometheus/alerts.yml"
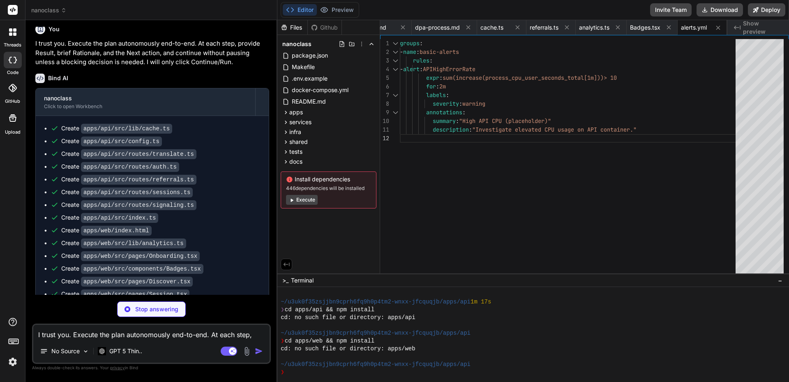
scroll to position [1193, 0]
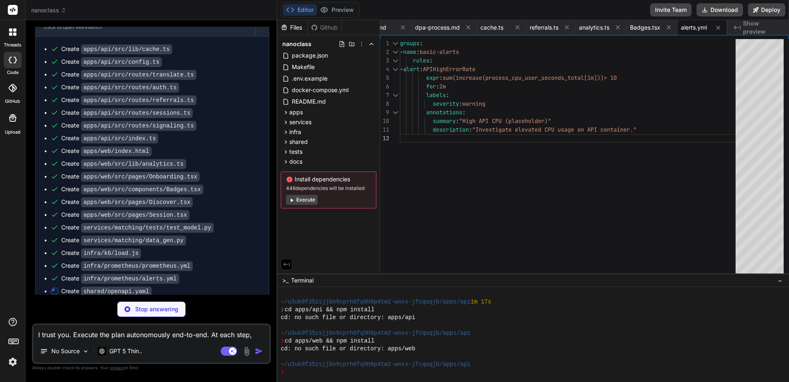
type textarea "x"
type textarea "components: securitySchemes: bearerAuth: type: http scheme: bearer"
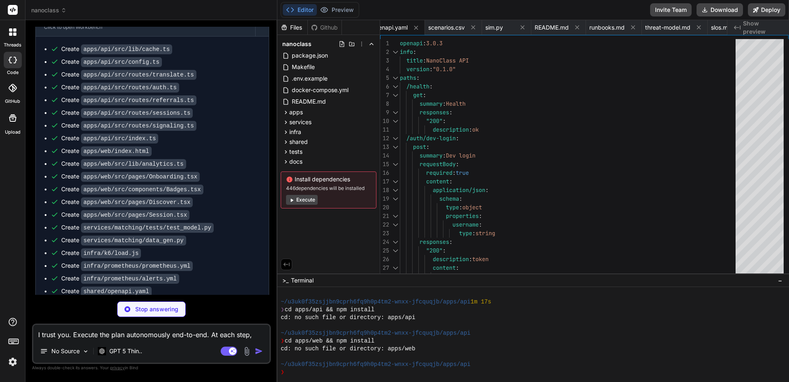
type textarea "x"
type textarea "}"
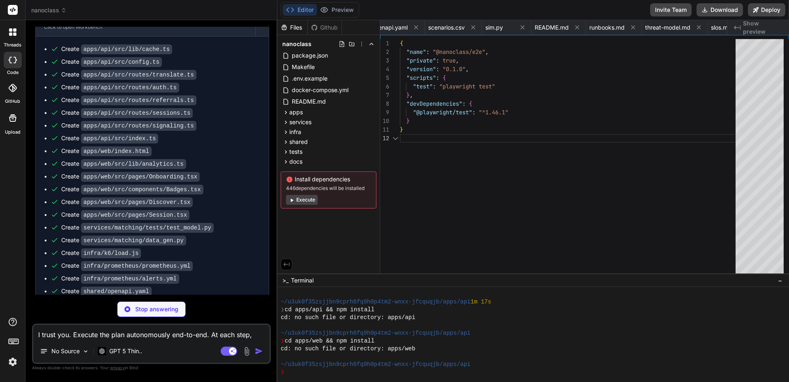
scroll to position [0, 3375]
type textarea "x"
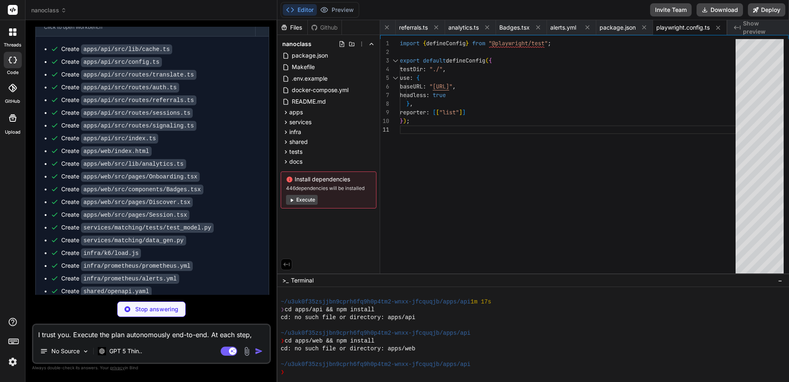
type textarea "x"
type textarea "});"
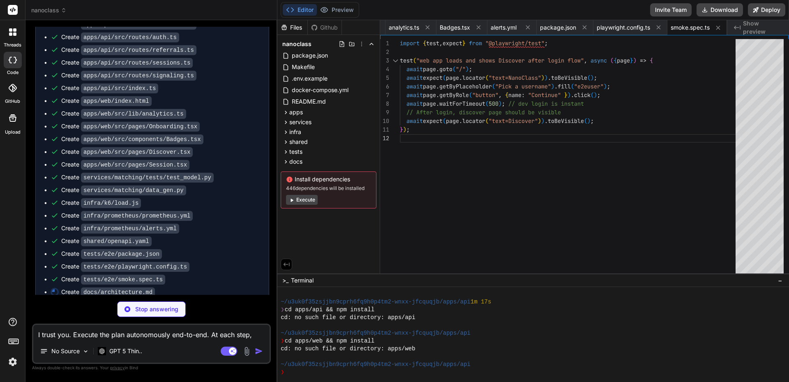
scroll to position [1244, 0]
type textarea "x"
type textarea "- Translation pipeline budget ≤ 200 ms (mocked locally) - Voice translated end-…"
type textarea "x"
type textarea "- K-factor target ≥ 1.3 (referrals + share loop) Fairness - Matching: language/…"
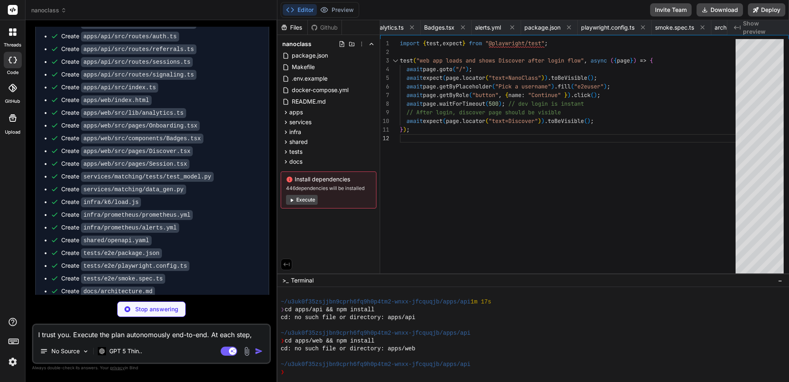
type textarea "x"
type textarea "I autoscale horizontally; sticky WS via reverse proxy (Nginx/ELB) - Move from P…"
type textarea "x"
type textarea "Experiments - Weekly challenges (streak boosters), premium queue priority (matc…"
type textarea "x"
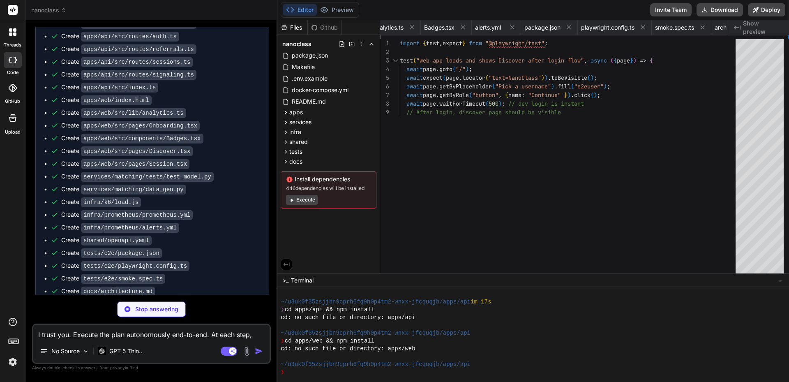
type textarea "- Queue priority for premium Kill Criteria - K &lt; 1.05 over 4 weeks, or infra…"
type textarea "x"
type textarea "# Contradiction Check - Requirement asks SFU integration; baseline ships P2P wi…"
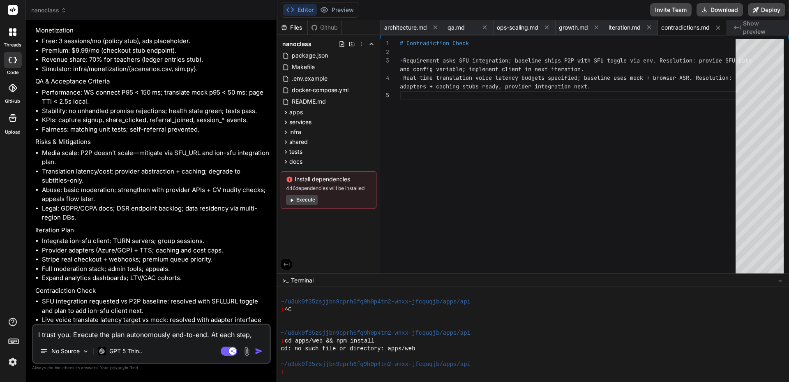
scroll to position [2583, 0]
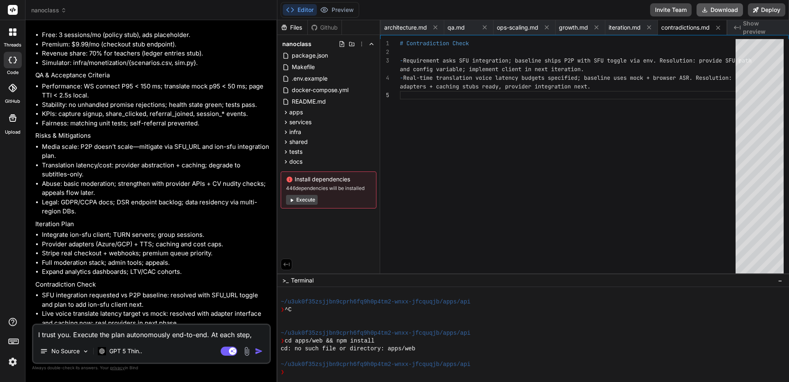
click at [730, 9] on button "Download" at bounding box center [720, 9] width 46 height 13
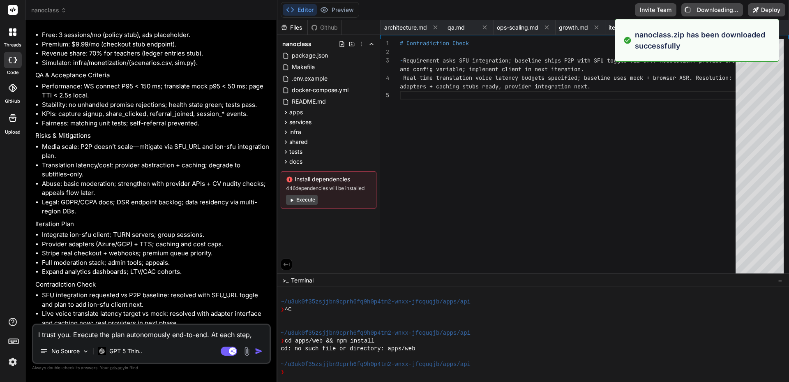
type textarea "x"
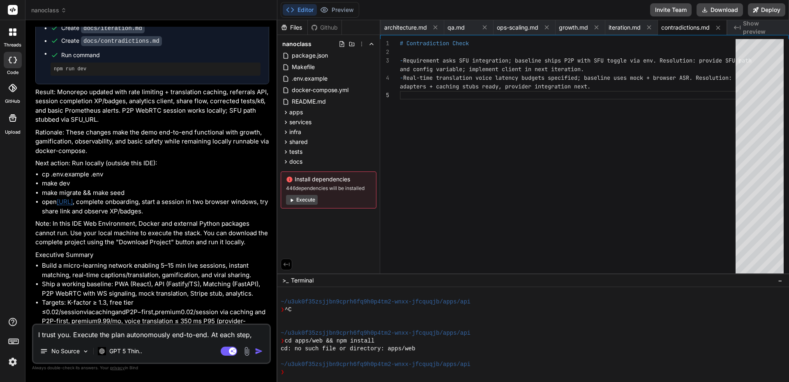
scroll to position [1555, 0]
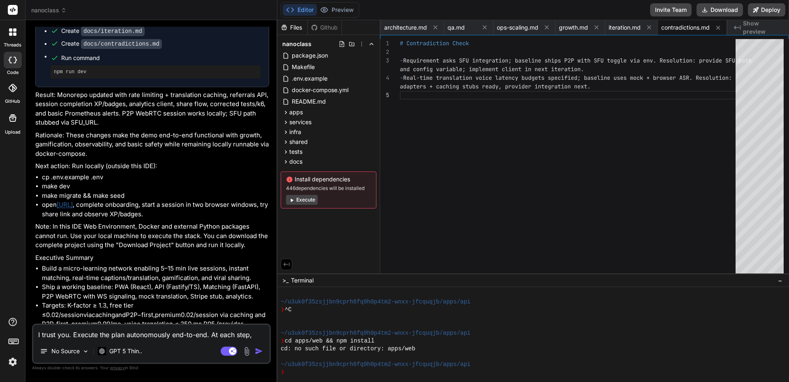
click at [60, 173] on li "cp .env.example .env" at bounding box center [155, 177] width 227 height 9
drag, startPoint x: 43, startPoint y: 168, endPoint x: 112, endPoint y: 166, distance: 68.7
click at [112, 173] on li "cp .env.example .env" at bounding box center [155, 177] width 227 height 9
click at [70, 182] on li "make dev" at bounding box center [155, 186] width 227 height 9
drag, startPoint x: 43, startPoint y: 169, endPoint x: 157, endPoint y: 183, distance: 114.7
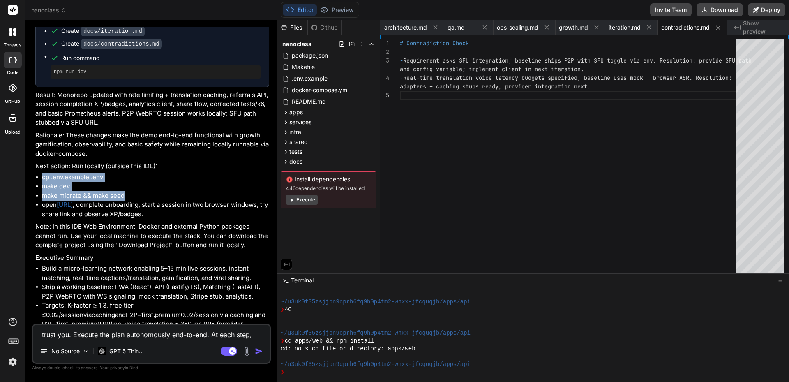
click at [157, 183] on ul "cp .env.example .env make dev make migrate && make seed open [URL] , complete o…" at bounding box center [152, 196] width 234 height 46
copy ul "cp .env.example .env make dev make [PERSON_NAME] && make seed"
click at [121, 339] on textarea "I trust you. Execute the plan autonomously end-to-end. At each step, provide Re…" at bounding box center [151, 332] width 236 height 15
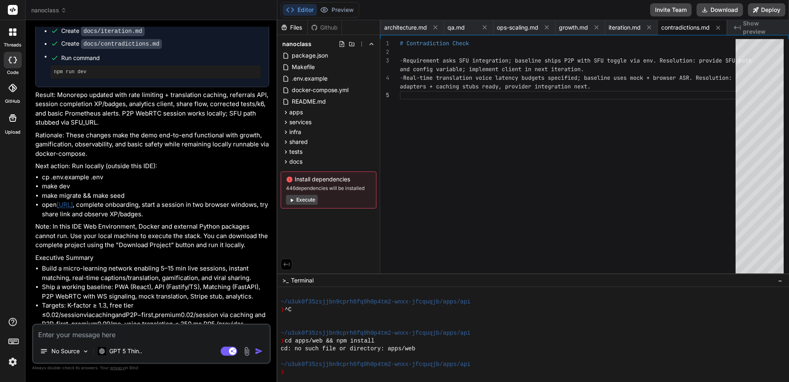
type textarea "J"
type textarea "x"
type textarea "Je"
type textarea "x"
type textarea "Je"
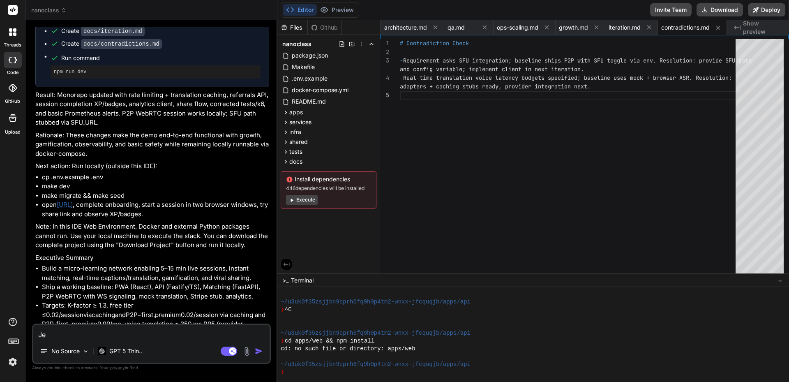
type textarea "x"
type textarea "Je s"
type textarea "x"
type textarea "[PERSON_NAME]"
type textarea "x"
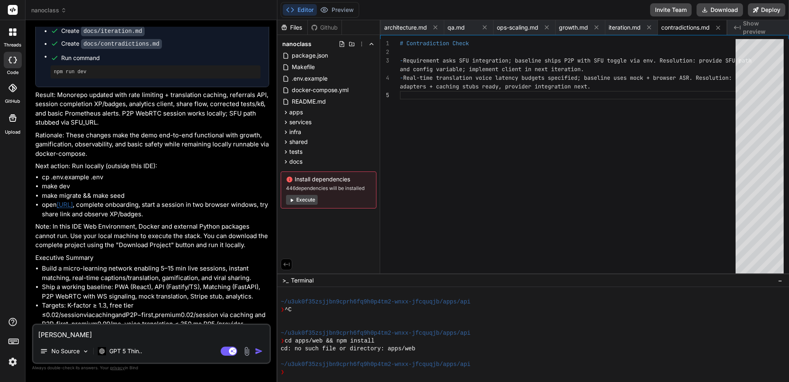
type textarea "[PERSON_NAME]"
type textarea "x"
type textarea "Je suis"
paste textarea "cp .env.example .env make dev make [PERSON_NAME] && make seed"
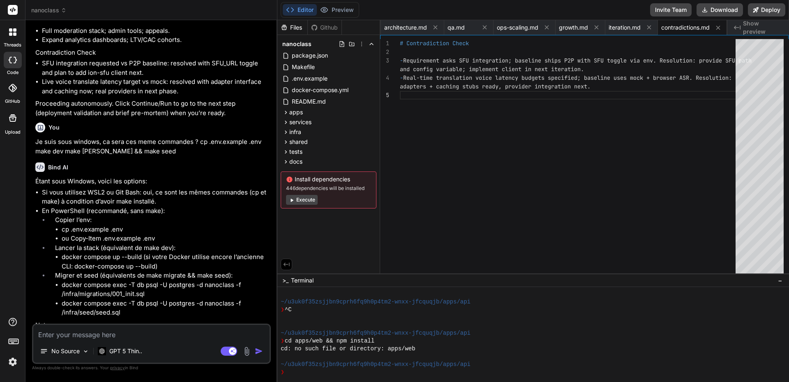
scroll to position [2823, 0]
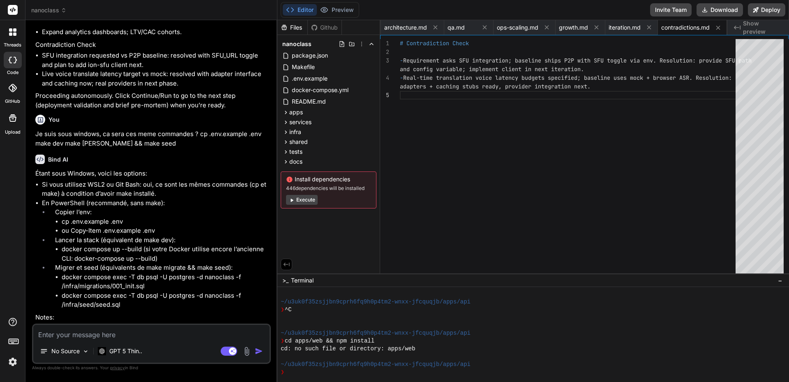
click at [97, 180] on p "Si vous utilisez WSL2 ou Git Bash: oui, ce sont les mêmes commandes (cp et make…" at bounding box center [155, 189] width 227 height 18
click at [96, 180] on p "Si vous utilisez WSL2 ou Git Bash: oui, ce sont les mêmes commandes (cp et make…" at bounding box center [155, 189] width 227 height 18
click at [139, 356] on div "GPT 5 Thin.." at bounding box center [120, 351] width 51 height 16
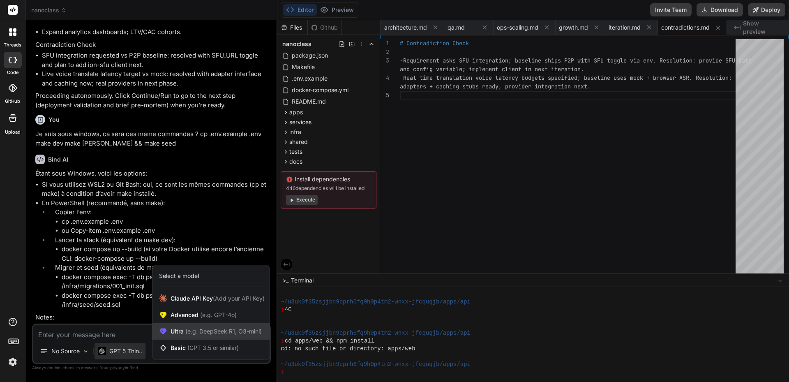
click at [183, 330] on span "Ultra (e.g. DeepSeek R1, O3-mini)" at bounding box center [216, 331] width 91 height 8
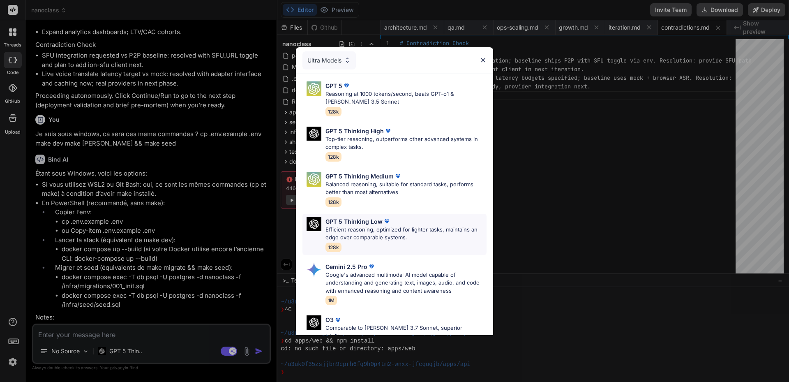
click at [360, 227] on p "Efficient reasoning, optimized for lighter tasks, maintains an edge over compar…" at bounding box center [406, 234] width 161 height 16
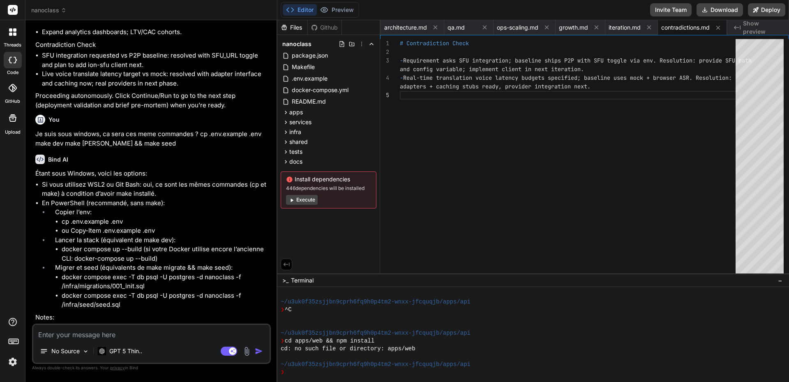
click at [109, 337] on textarea at bounding box center [151, 332] width 236 height 15
drag, startPoint x: 66, startPoint y: 157, endPoint x: 139, endPoint y: 154, distance: 72.8
click at [139, 180] on p "Si vous utilisez WSL2 ou Git Bash: oui, ce sont les mêmes commandes (cp et make…" at bounding box center [155, 189] width 227 height 18
copy p "utilisez WSL2 ou Git Bash"
click at [76, 333] on textarea at bounding box center [151, 332] width 236 height 15
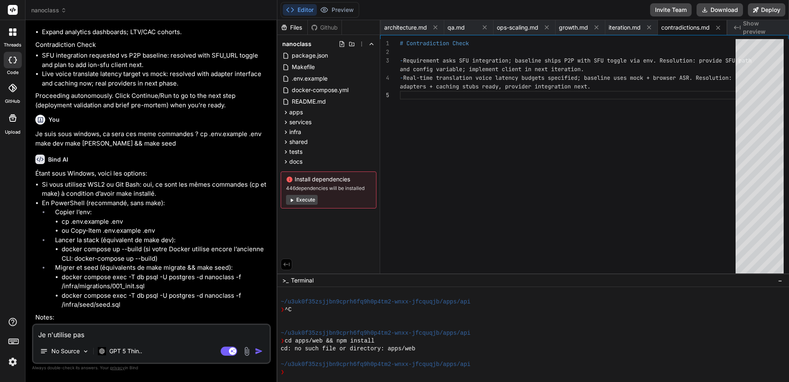
paste textarea "utilisez WSL2 ou Git Bash"
click at [96, 334] on textarea "Je n'utilise pas utilisez WSL2 ou Git Bash" at bounding box center [151, 332] width 236 height 15
click at [175, 335] on textarea "Je n'utilise pas WSL2 ou Git Bash" at bounding box center [151, 332] width 236 height 15
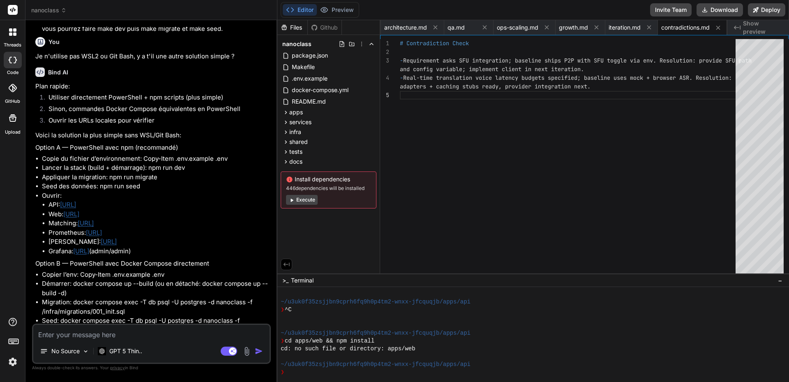
scroll to position [3175, 0]
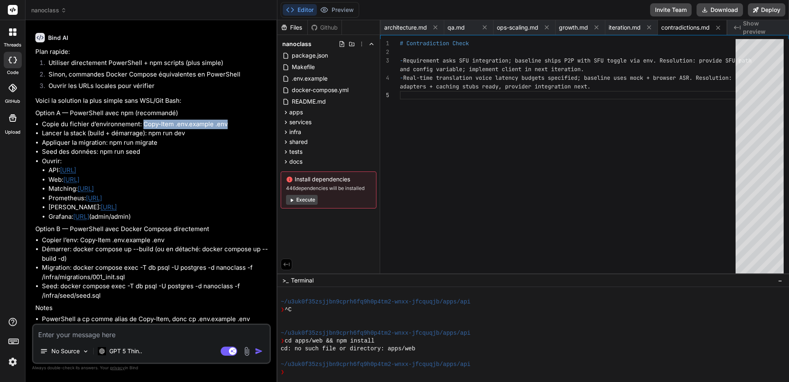
drag, startPoint x: 143, startPoint y: 97, endPoint x: 236, endPoint y: 97, distance: 93.3
click at [236, 120] on li "Copie du fichier d’environnement: Copy-Item .env.example .env" at bounding box center [155, 124] width 227 height 9
copy li "Copy-Item .env.example .env"
drag, startPoint x: 150, startPoint y: 106, endPoint x: 196, endPoint y: 106, distance: 46.0
click at [196, 129] on li "Lancer la stack (build + démarrage): npm run dev" at bounding box center [155, 133] width 227 height 9
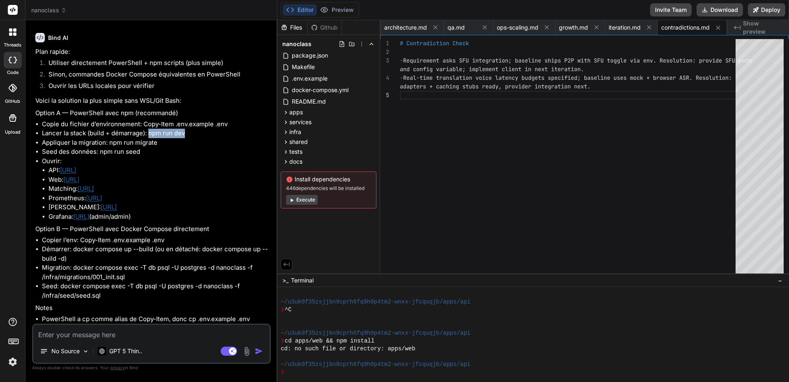
copy li "npm run dev"
click at [93, 333] on textarea at bounding box center [151, 332] width 236 height 15
paste textarea "PS C:\WINDOWS\system32> cd\ PS C:\> cd inetpub\_eric\Nanoclass PS C:\inetpub\_e…"
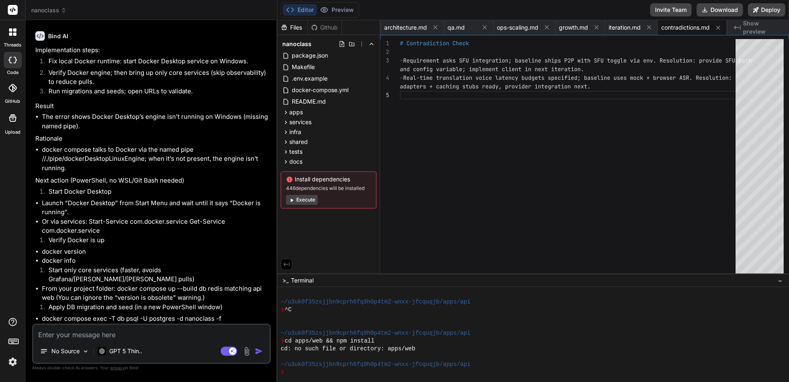
scroll to position [3641, 0]
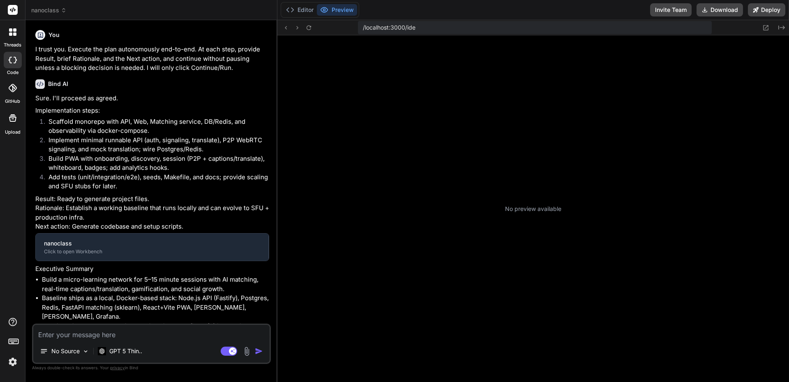
type textarea "x"
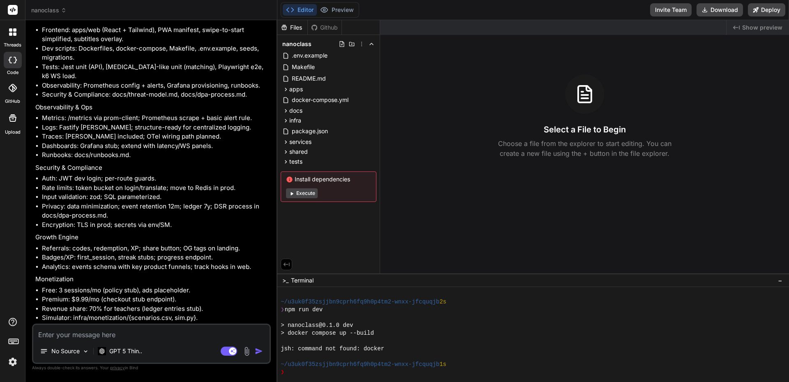
scroll to position [3346, 0]
